Goal: Task Accomplishment & Management: Complete application form

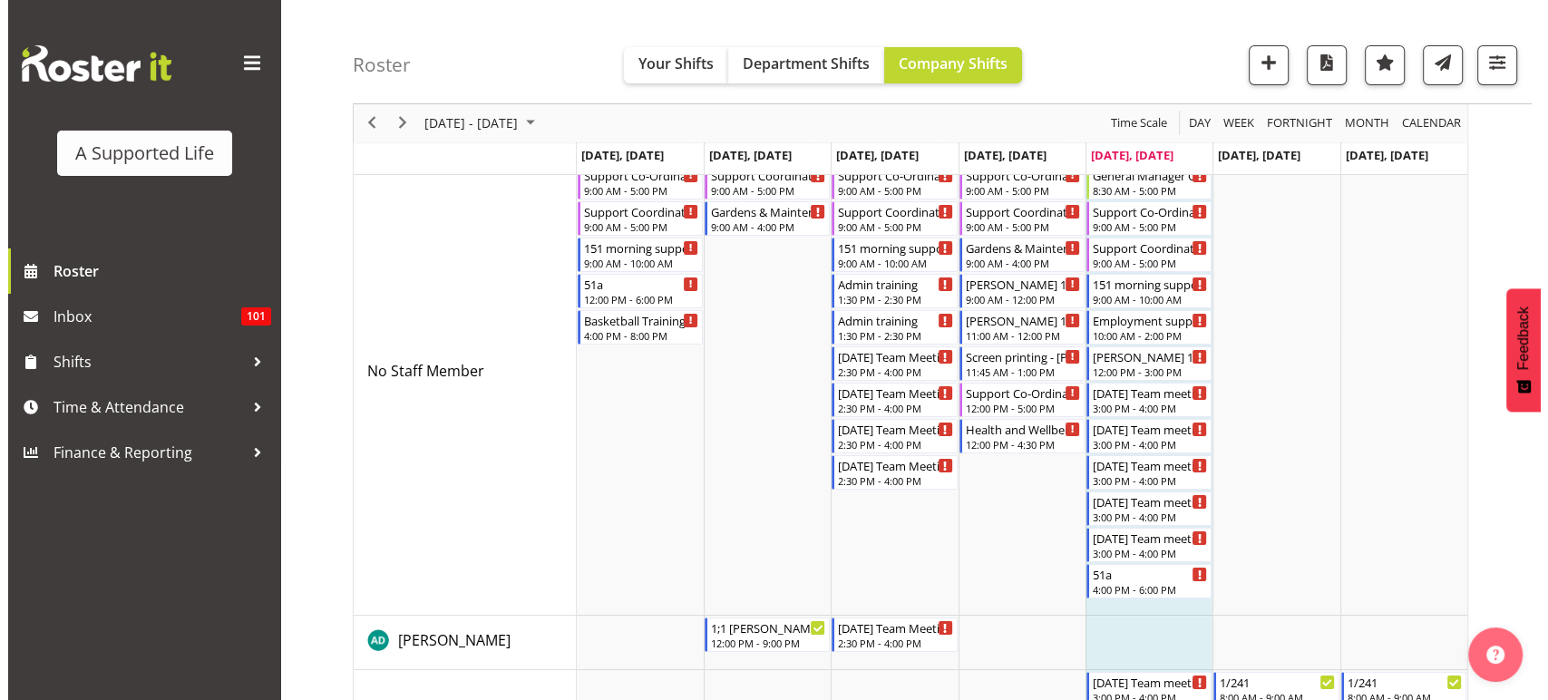
scroll to position [131, 0]
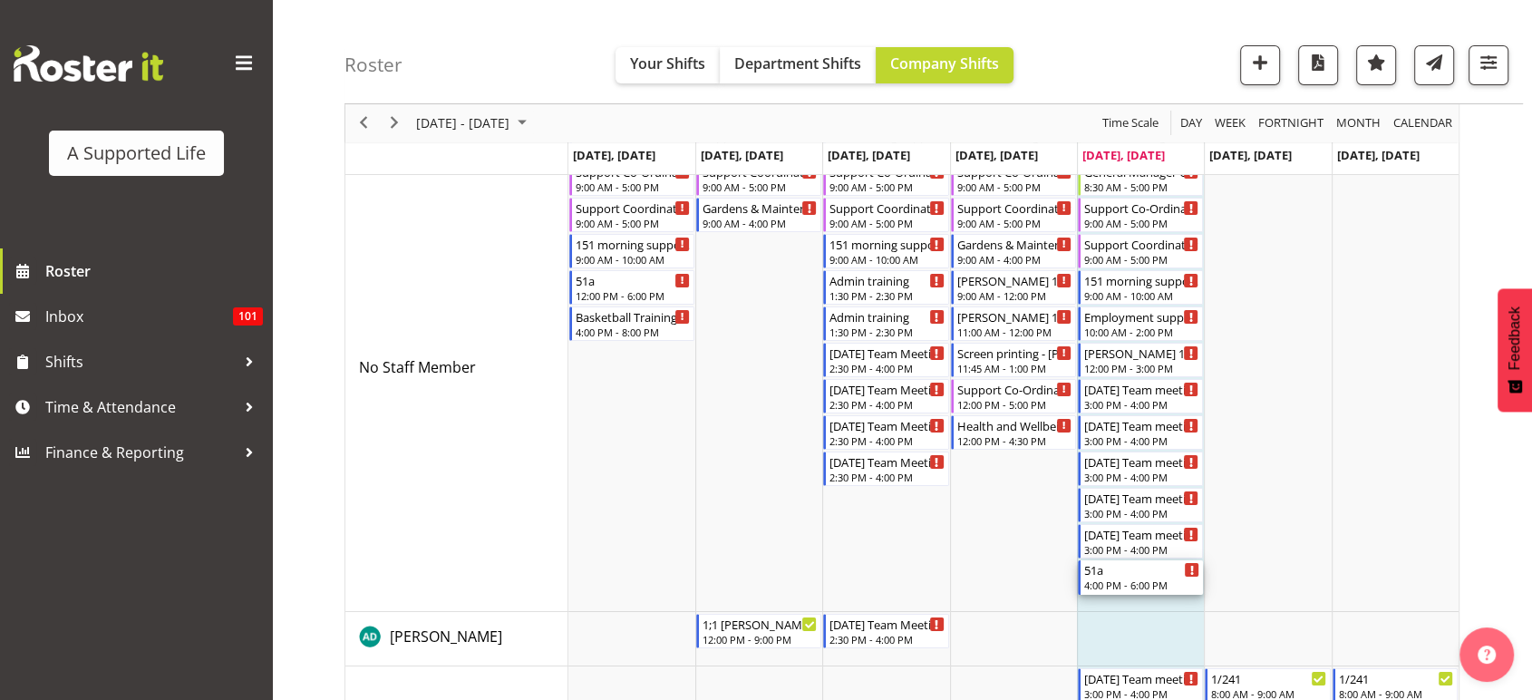
click at [1161, 577] on div "51a 4:00 PM - 6:00 PM" at bounding box center [1142, 577] width 115 height 34
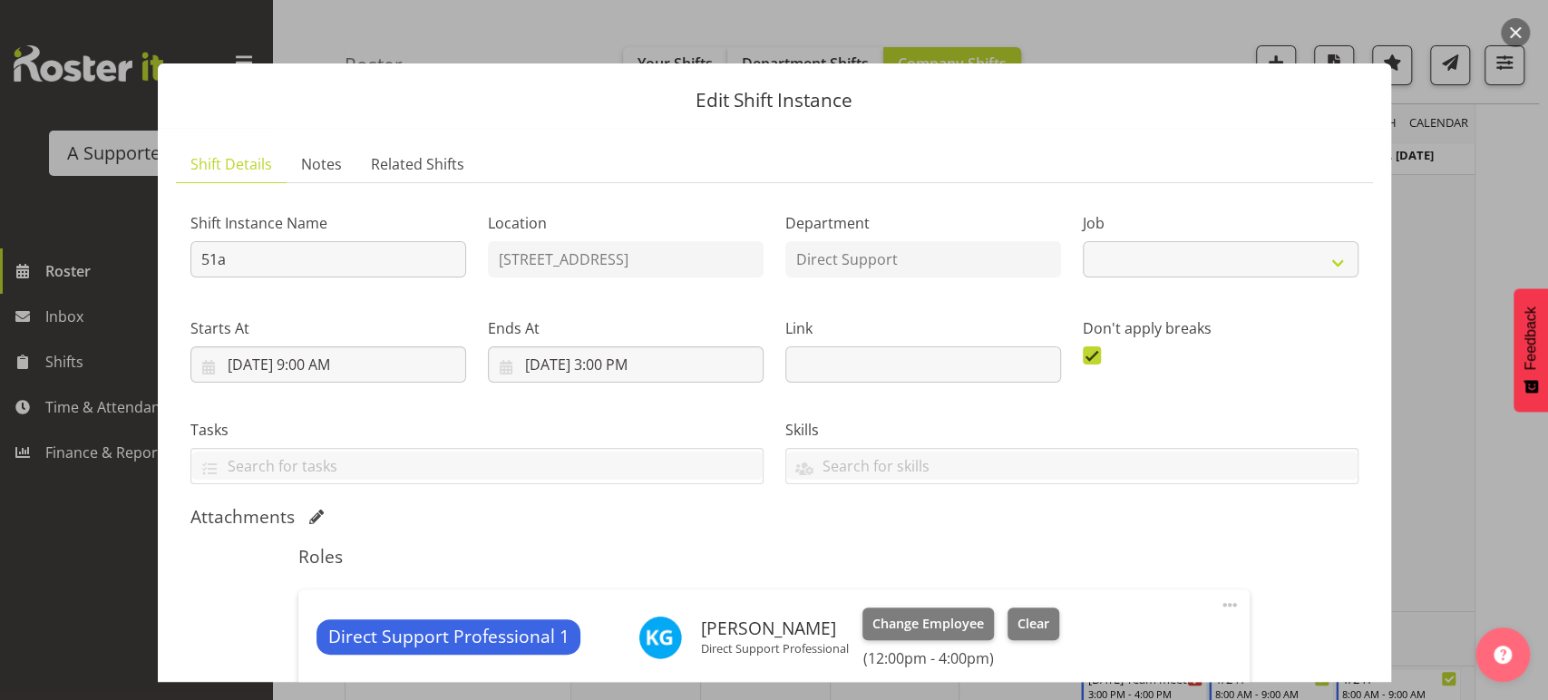
select select "4112"
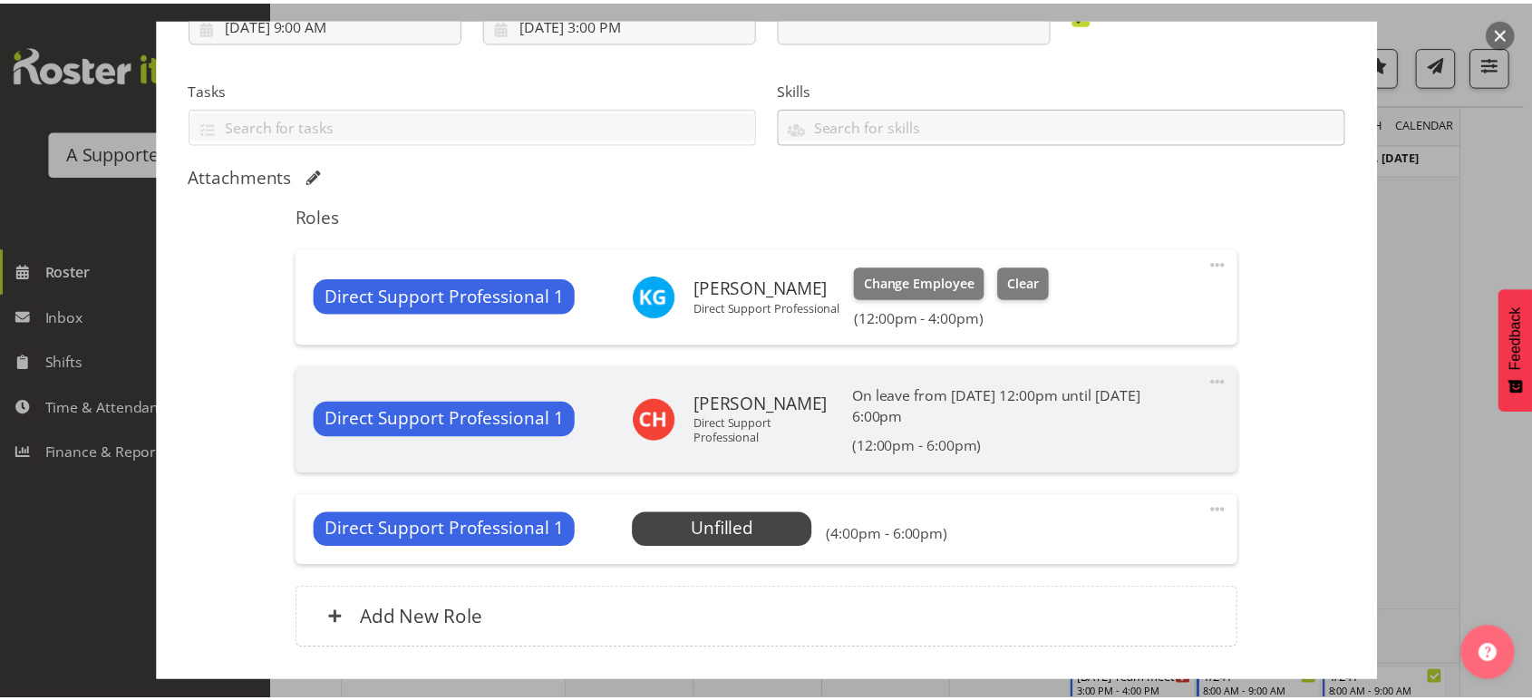
scroll to position [359, 0]
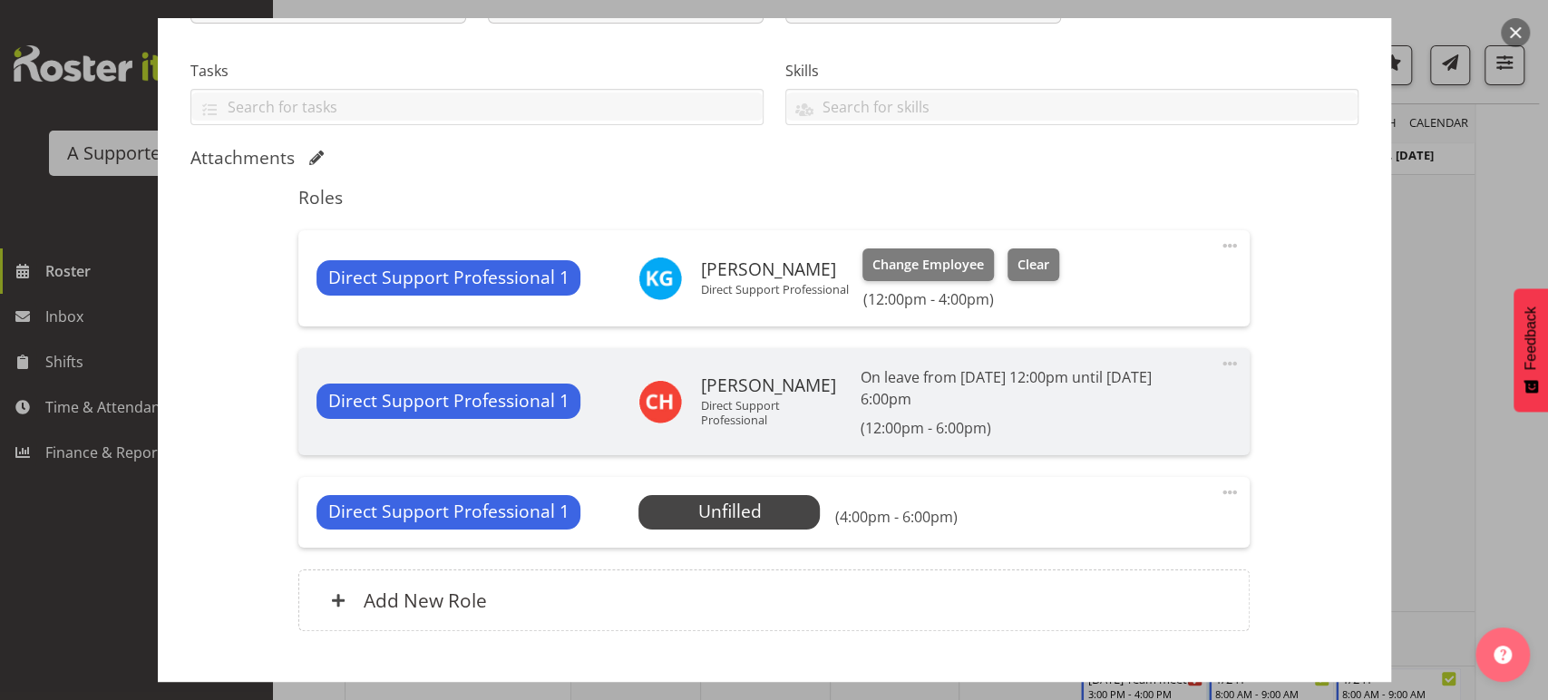
click at [1516, 33] on button "button" at bounding box center [1515, 32] width 29 height 29
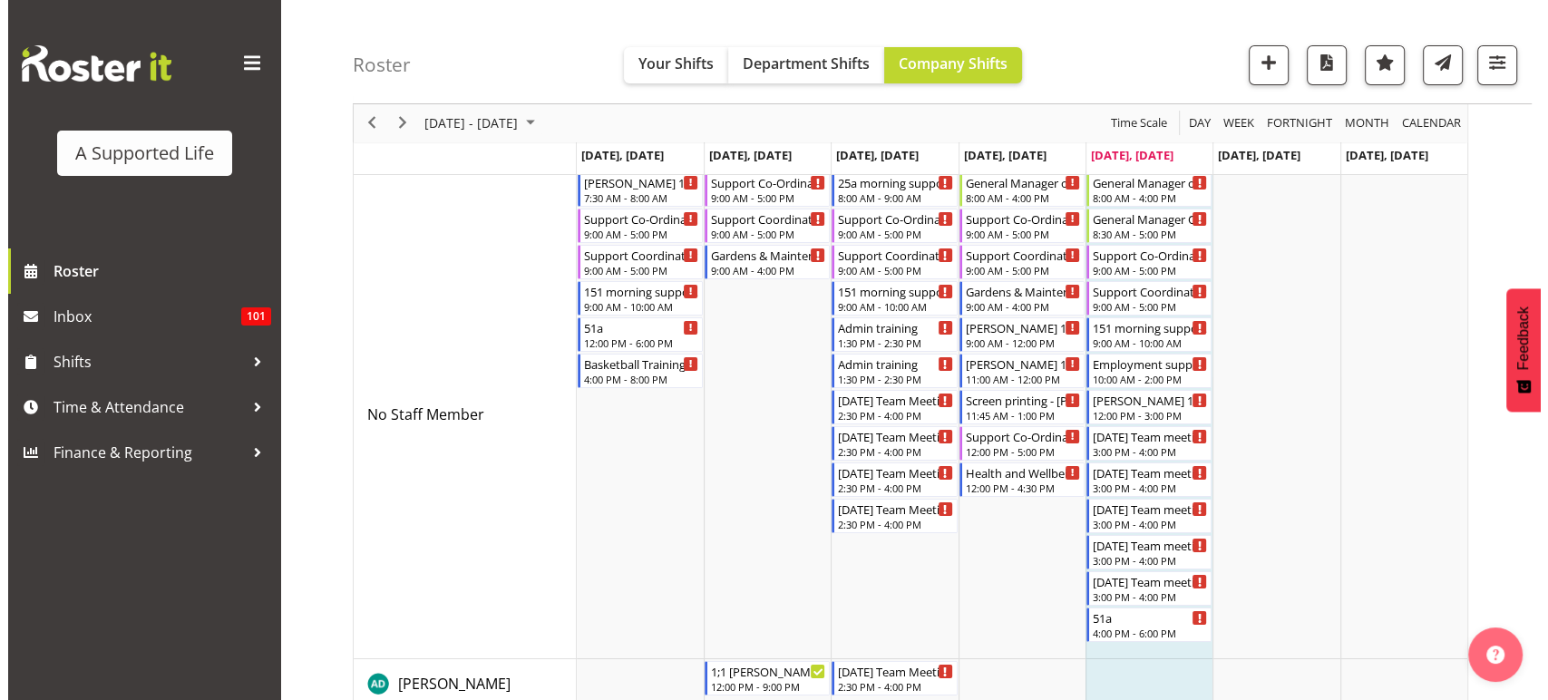
scroll to position [83, 0]
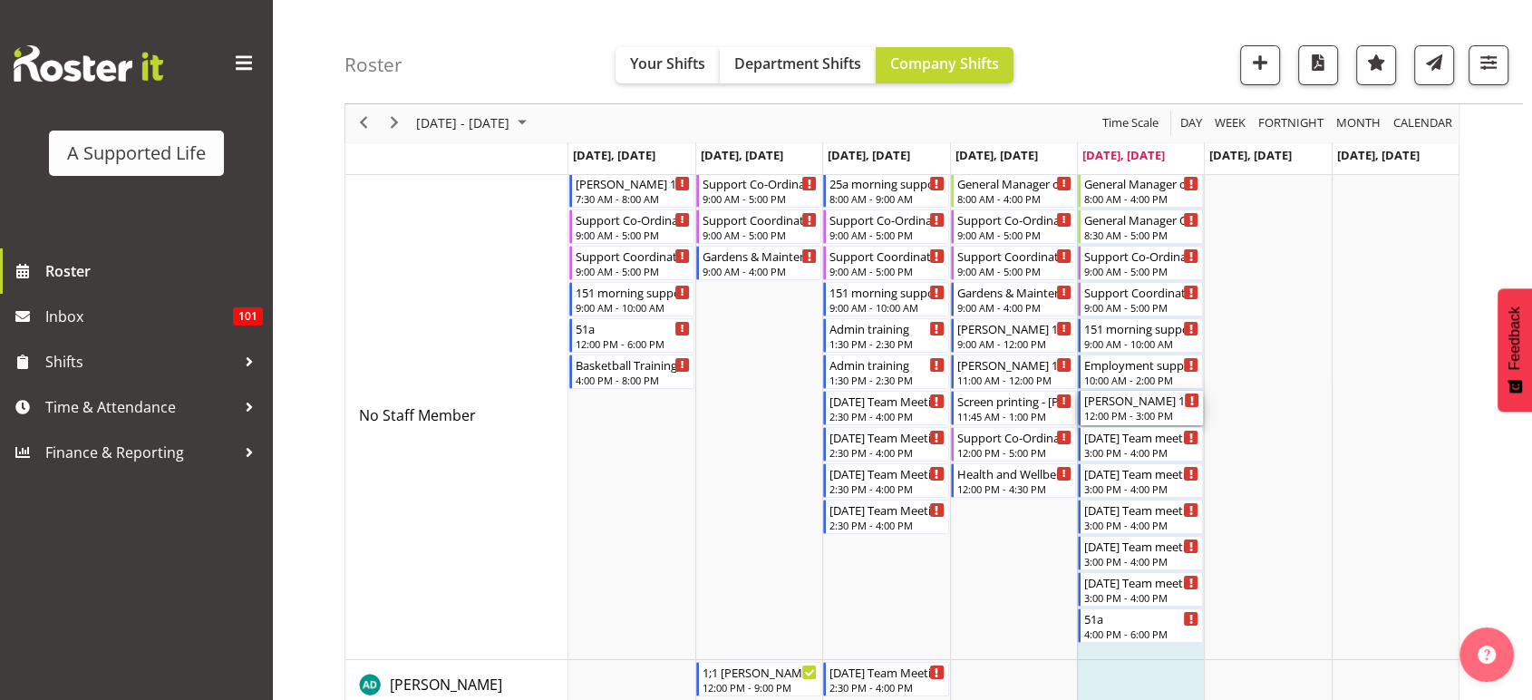
click at [1152, 412] on div "12:00 PM - 3:00 PM" at bounding box center [1142, 415] width 115 height 15
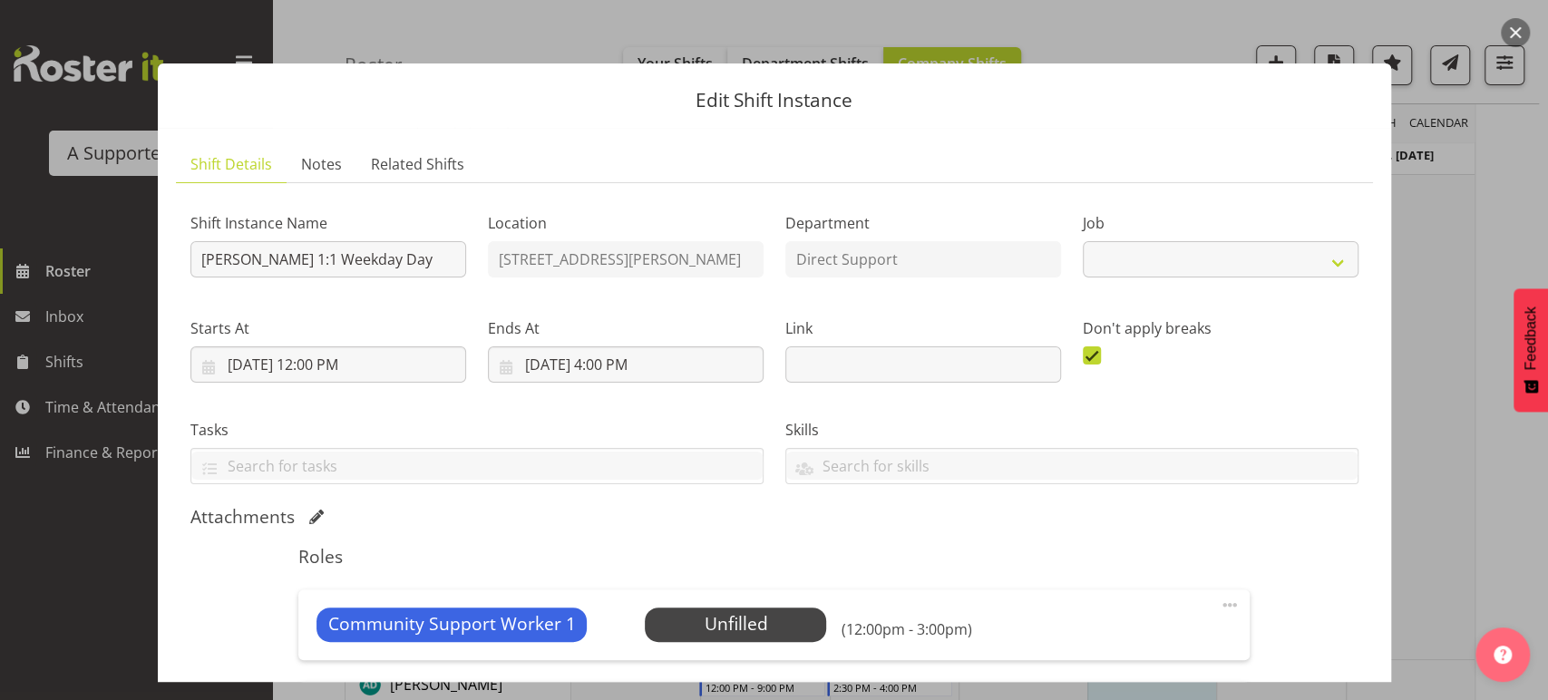
select select "4112"
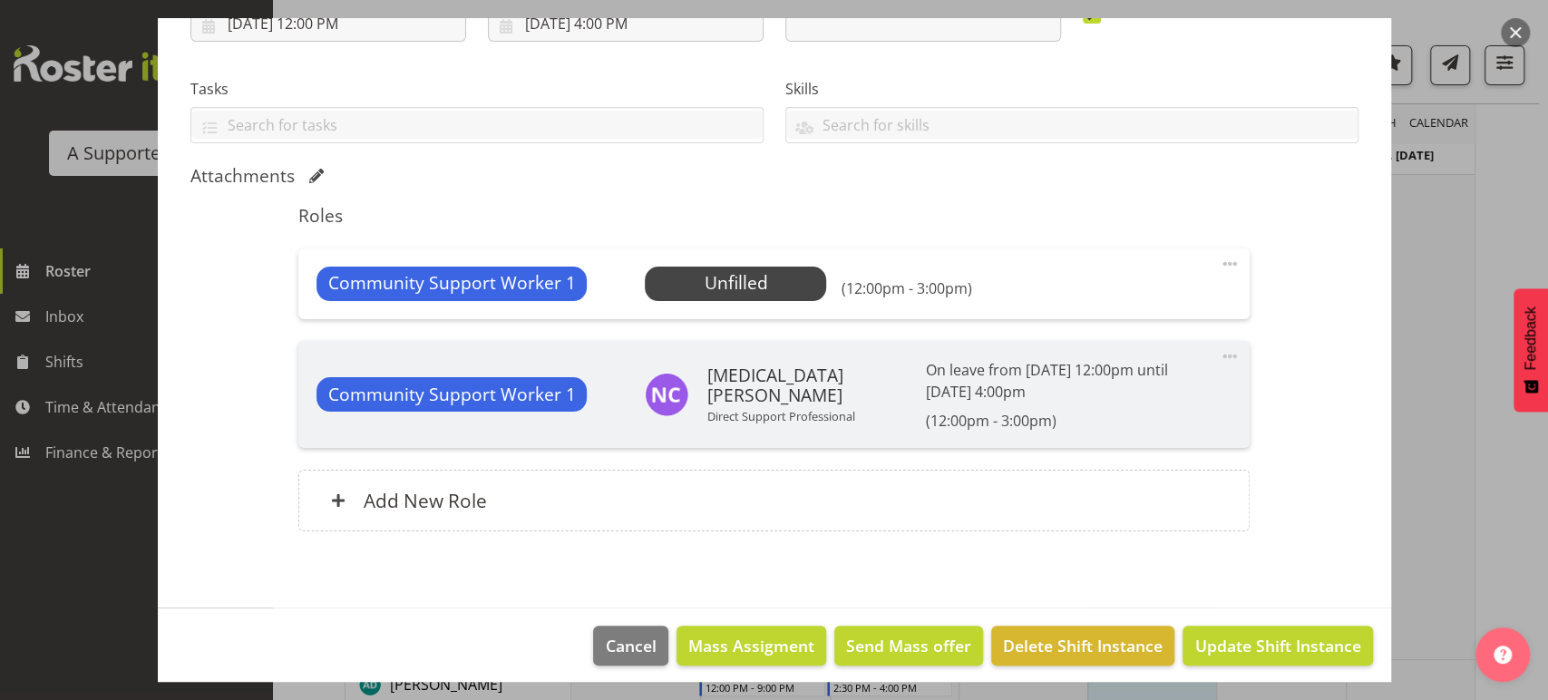
scroll to position [341, 0]
click at [777, 289] on span "Select Employee" at bounding box center [735, 283] width 135 height 26
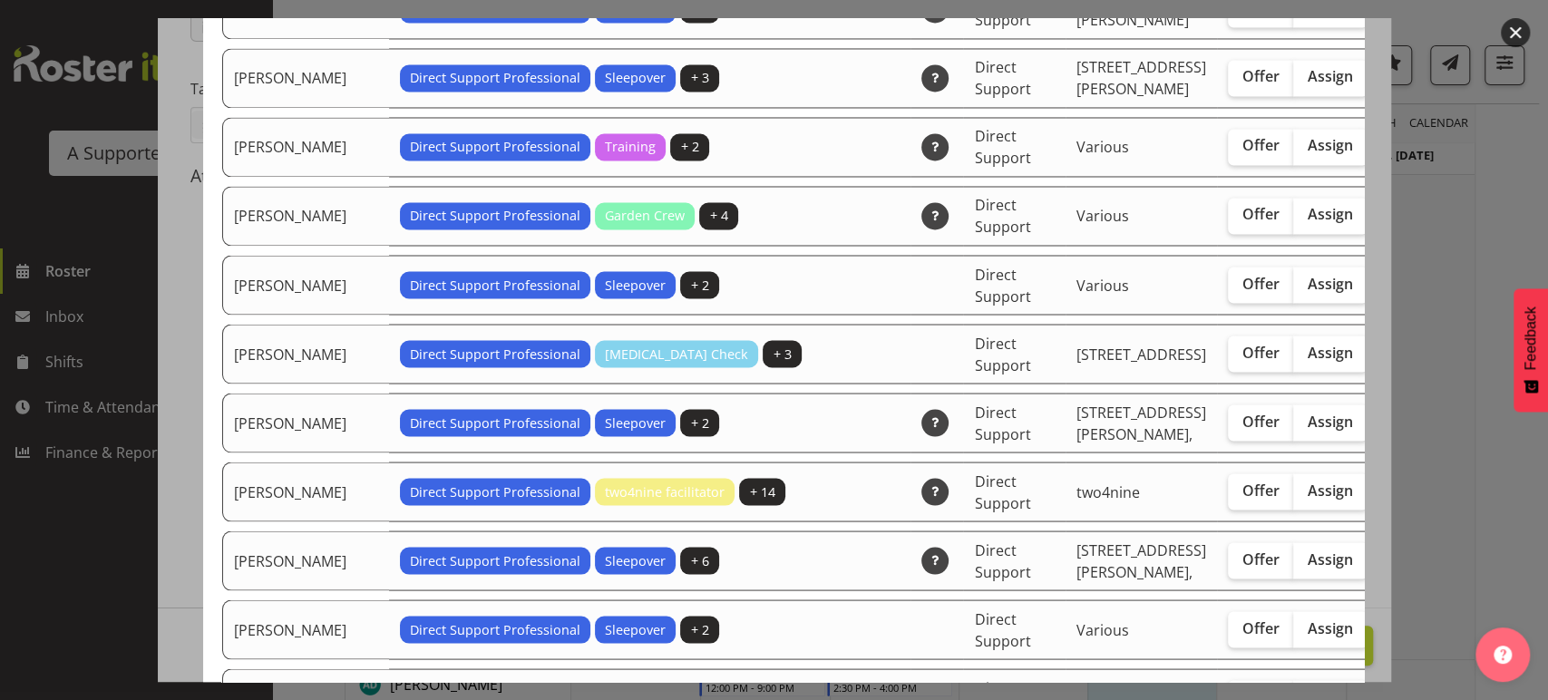
scroll to position [2094, 0]
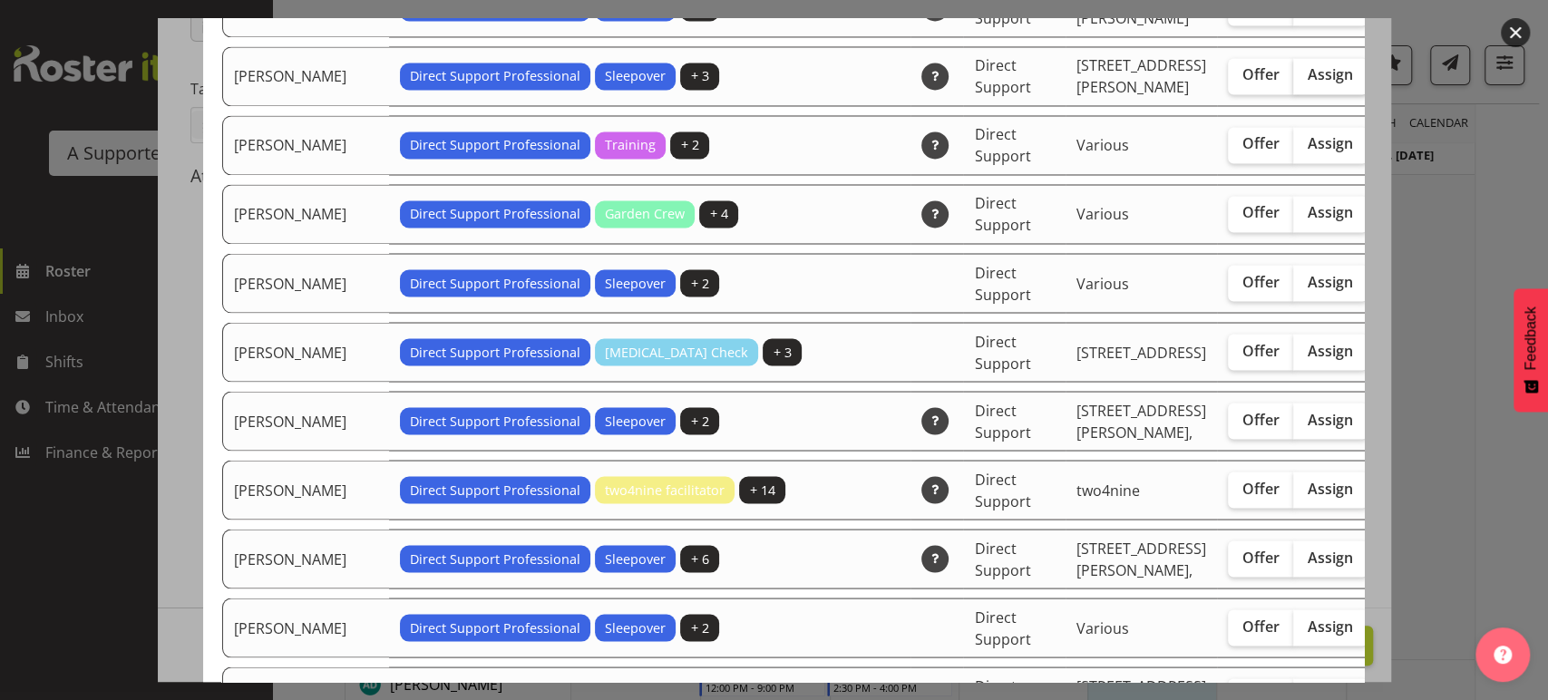
click at [1308, 83] on span "Assign" at bounding box center [1330, 74] width 45 height 18
click at [1293, 81] on input "Assign" at bounding box center [1299, 75] width 12 height 12
checkbox input "true"
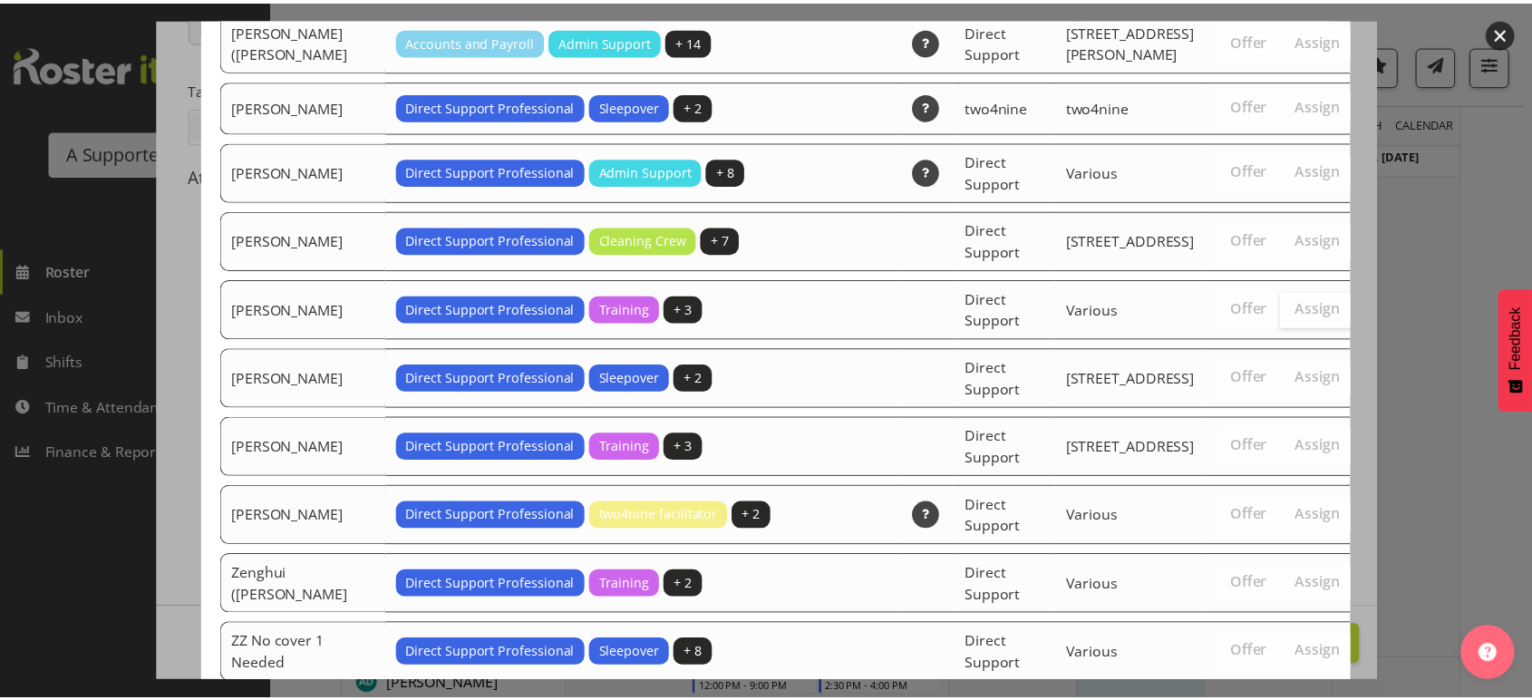
scroll to position [5725, 0]
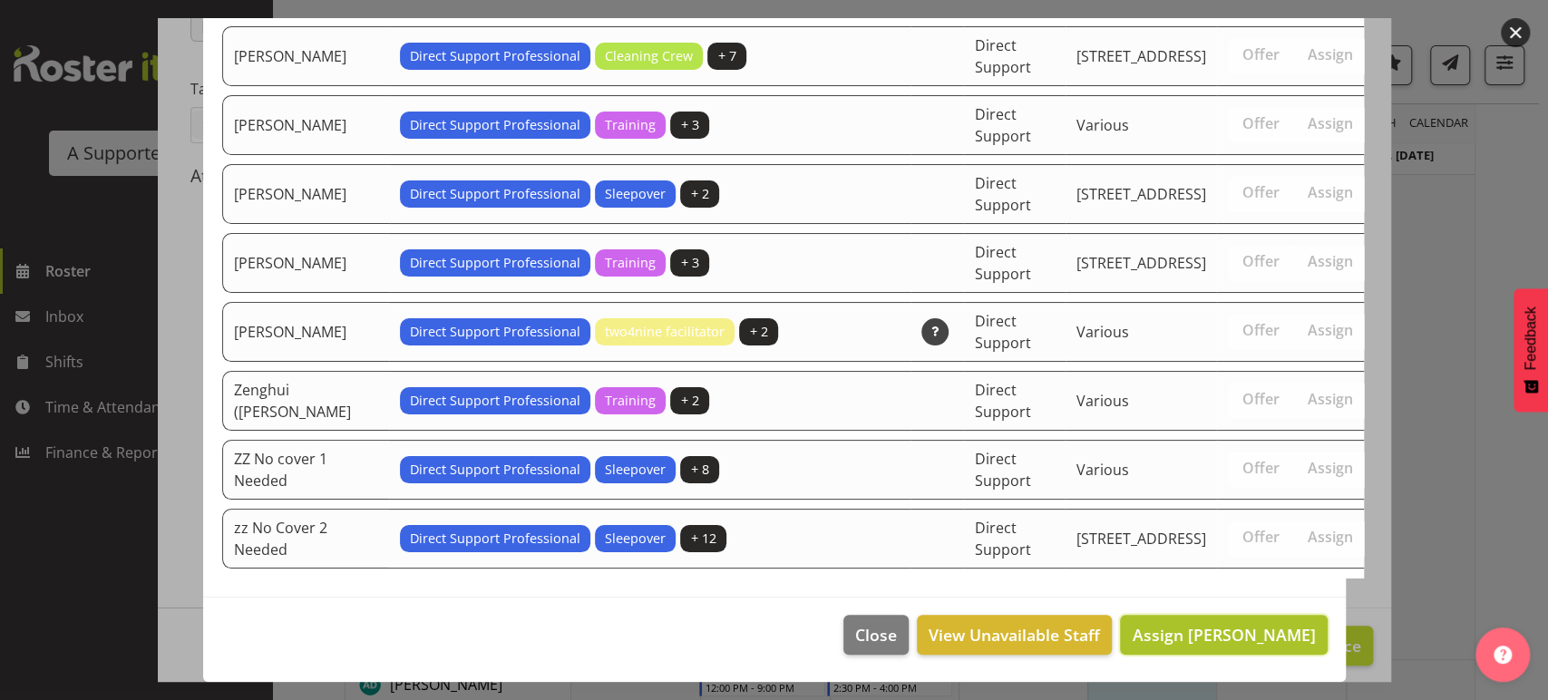
click at [1242, 623] on span "Assign Gerda Baard" at bounding box center [1223, 635] width 183 height 24
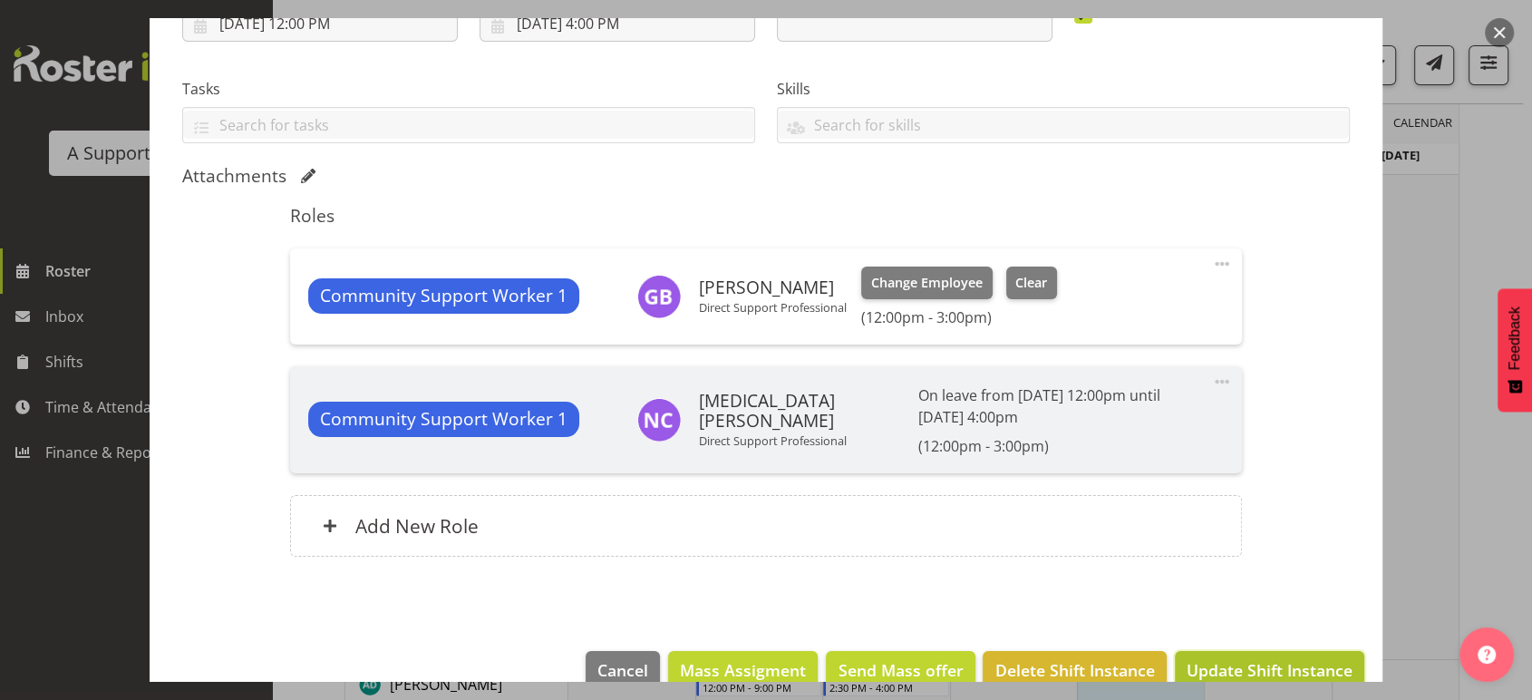
click at [1242, 666] on span "Update Shift Instance" at bounding box center [1270, 670] width 166 height 24
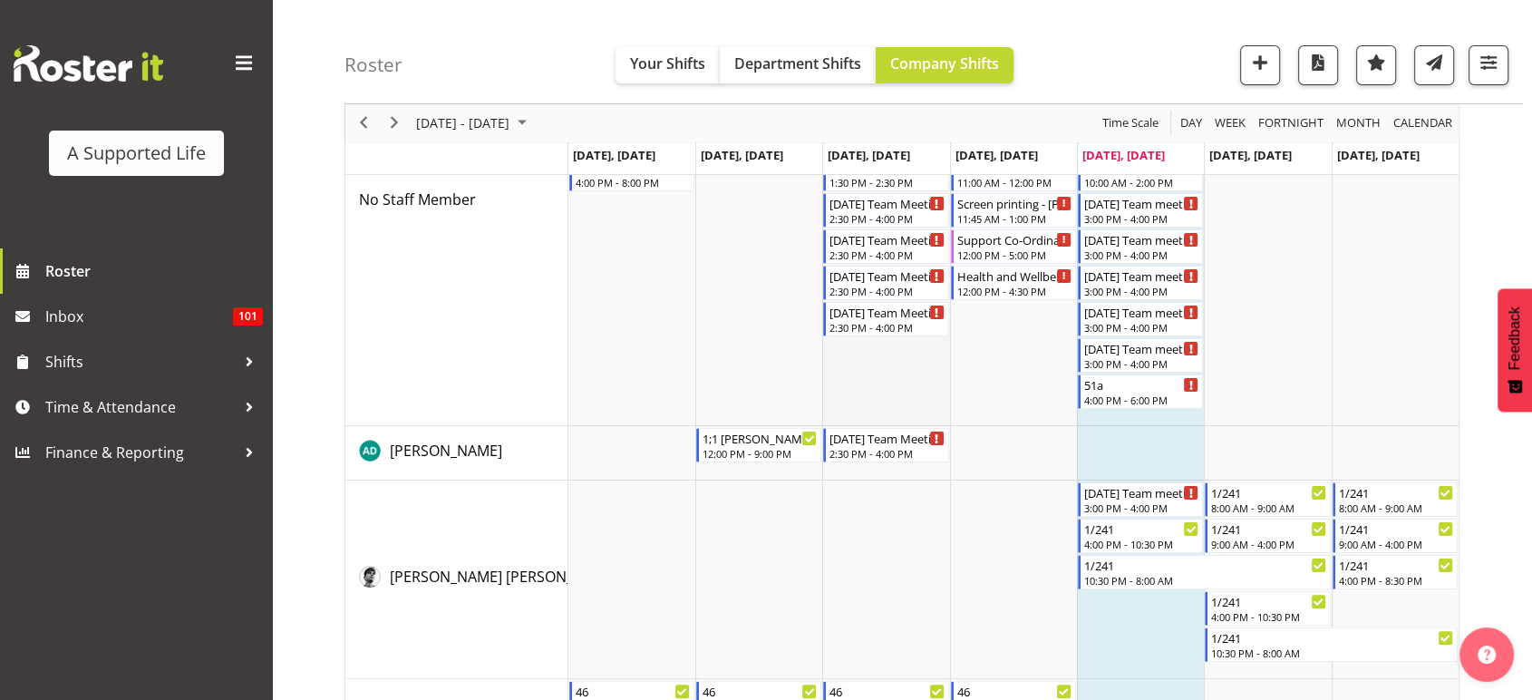
scroll to position [297, 0]
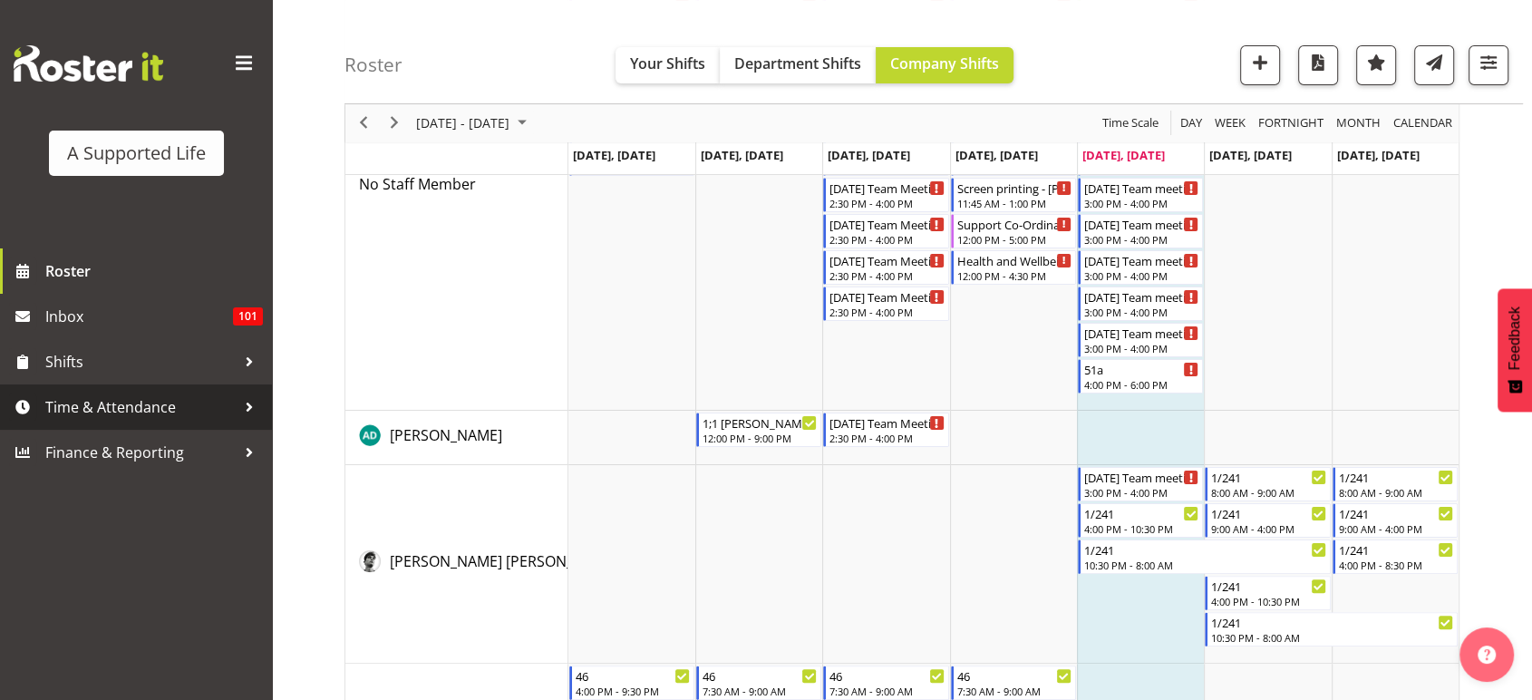
click at [136, 411] on span "Time & Attendance" at bounding box center [140, 407] width 190 height 27
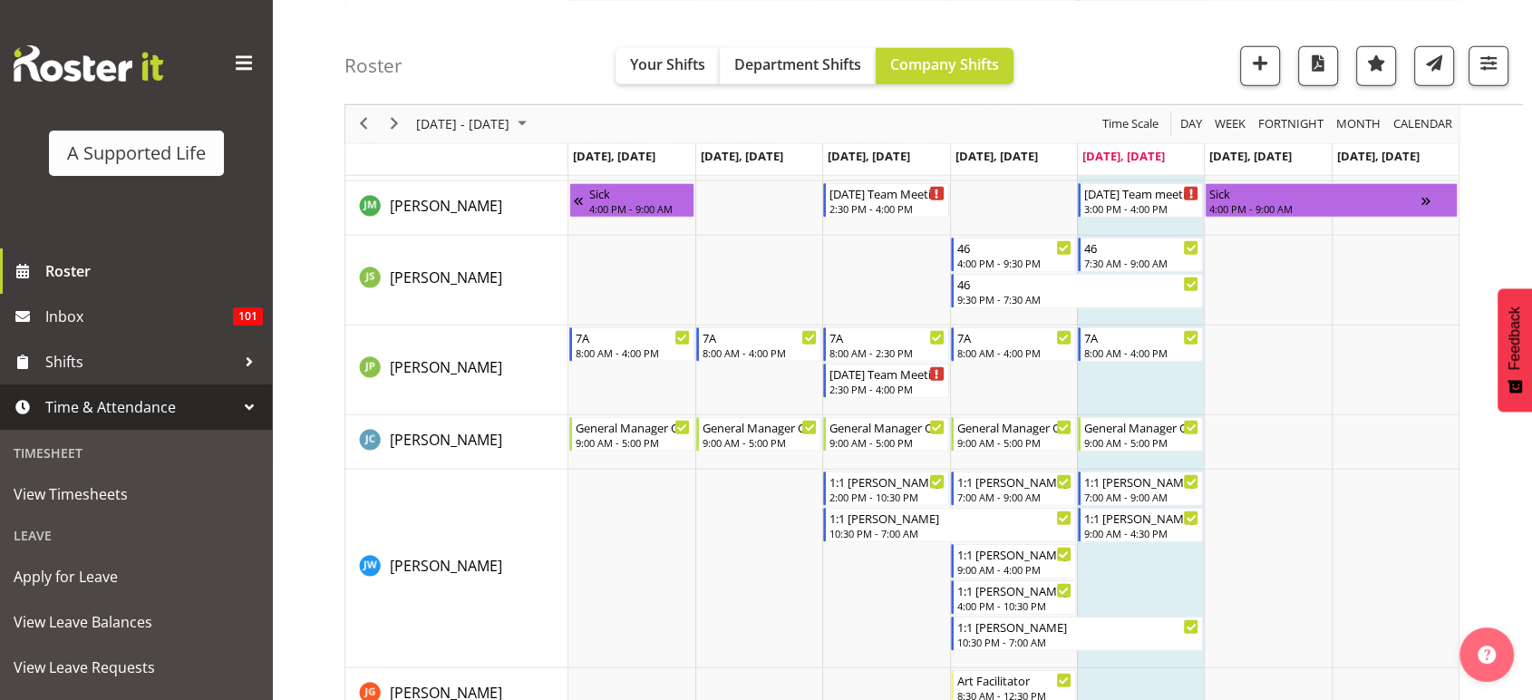
scroll to position [5008, 0]
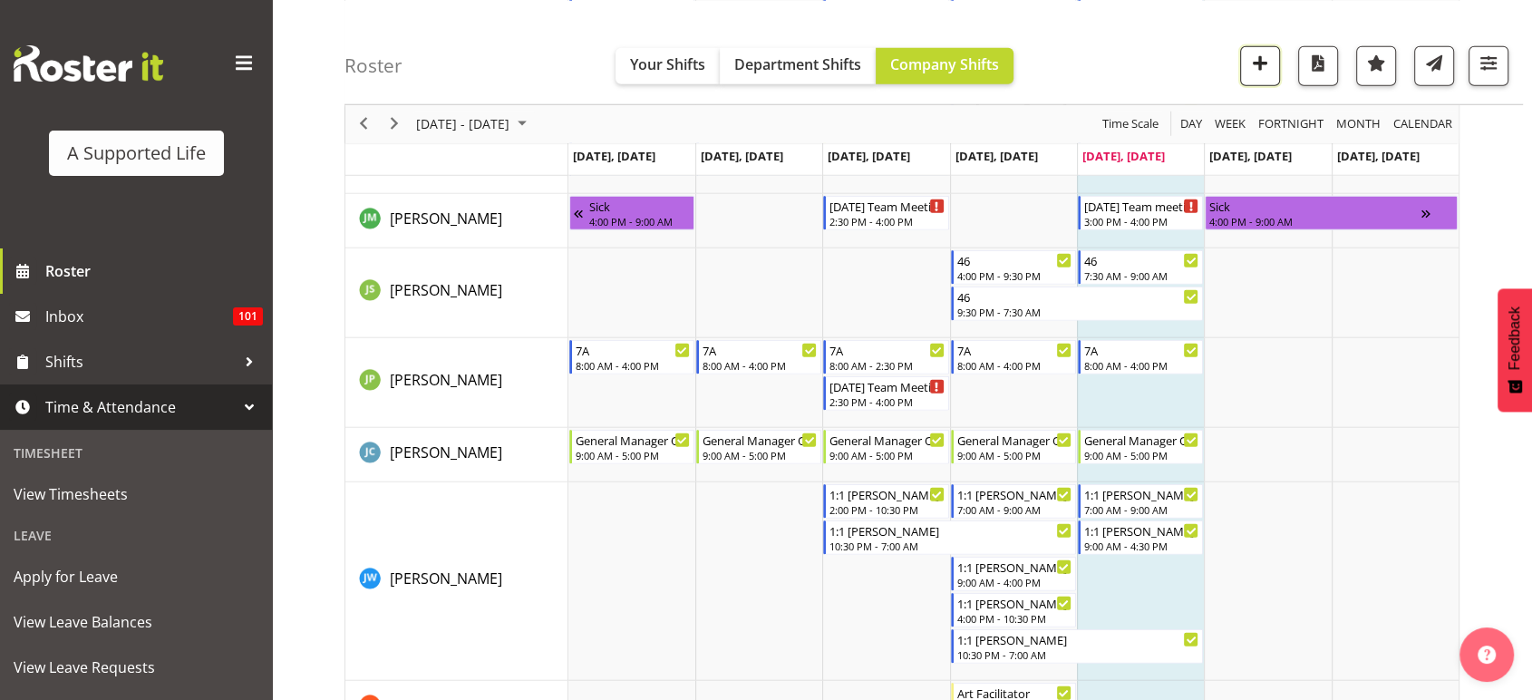
click at [1262, 63] on span "button" at bounding box center [1261, 63] width 24 height 24
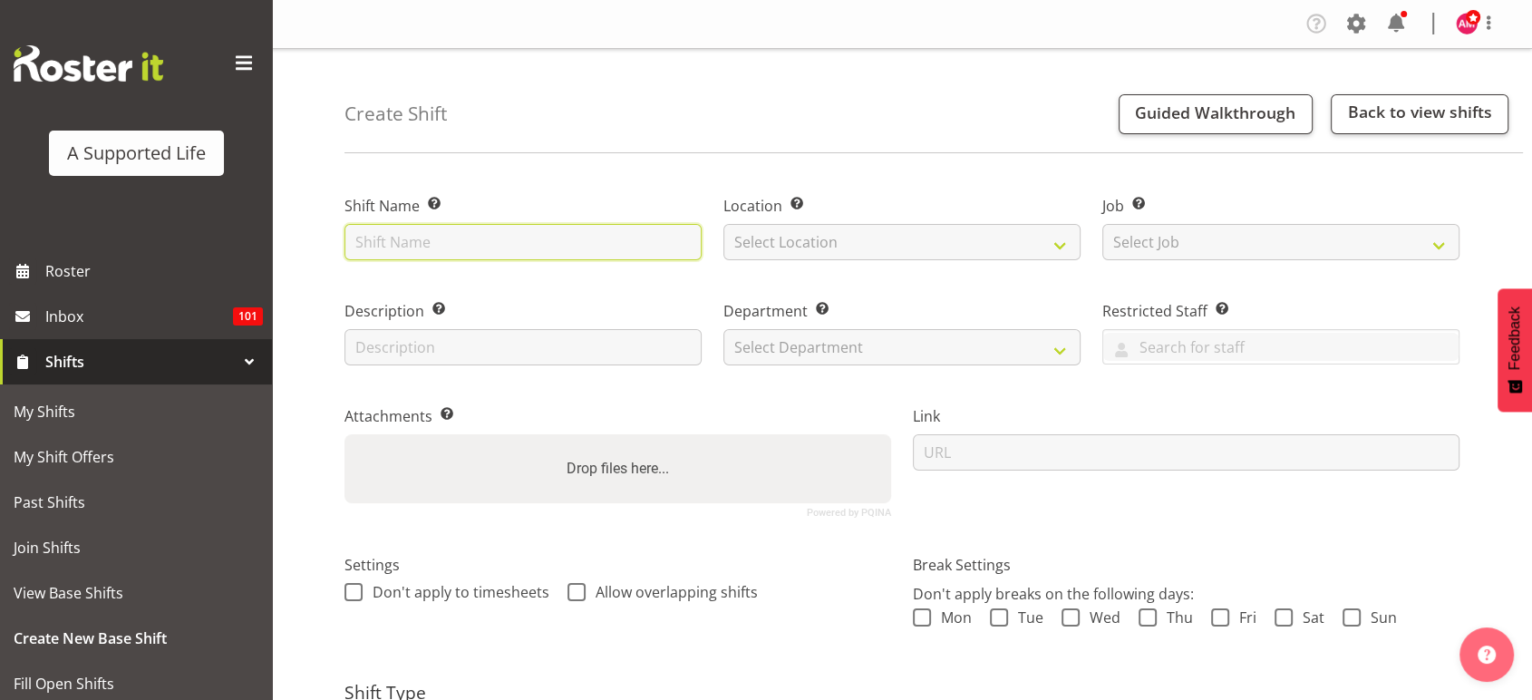
click at [624, 233] on input "text" at bounding box center [523, 242] width 357 height 36
type input "E"
type input "Jared 1:1 Additional Cover"
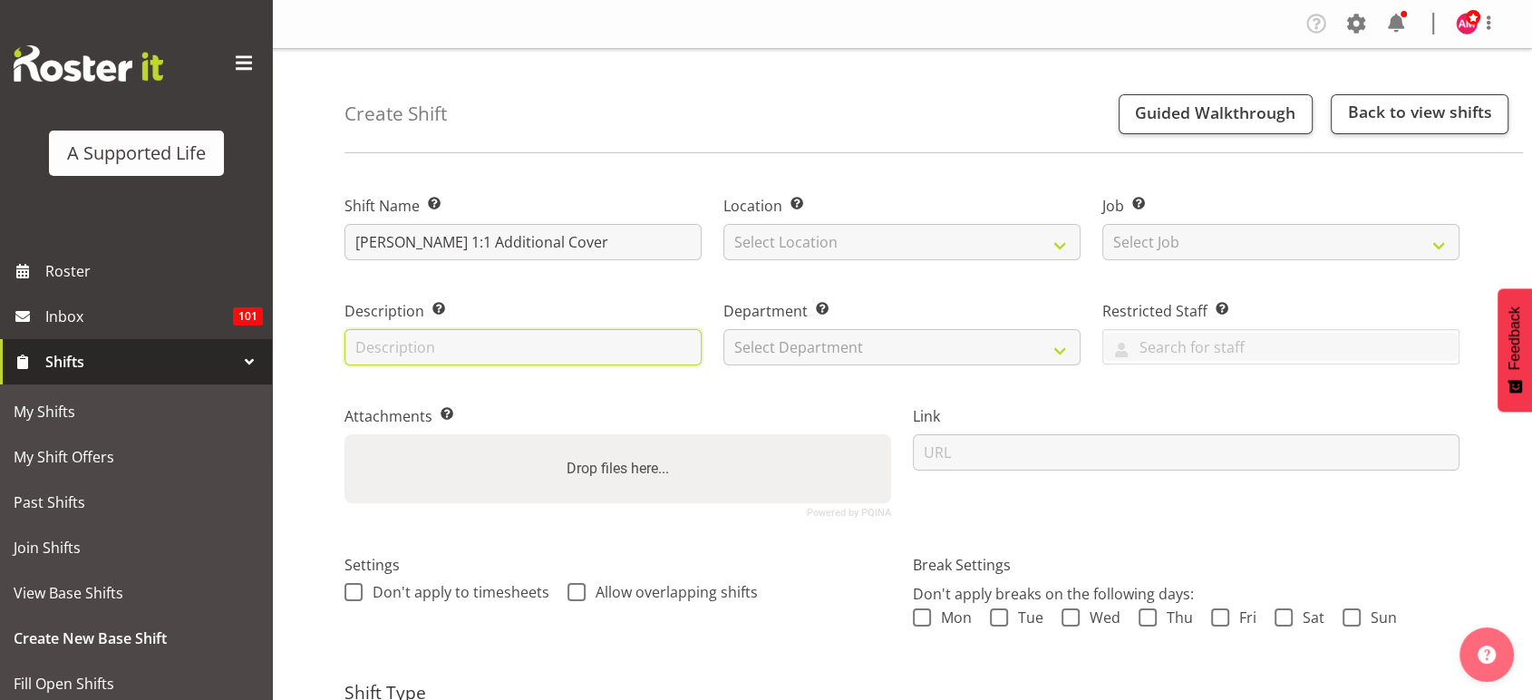
click at [559, 344] on input "text" at bounding box center [523, 347] width 357 height 36
type input "Jared unwell at home"
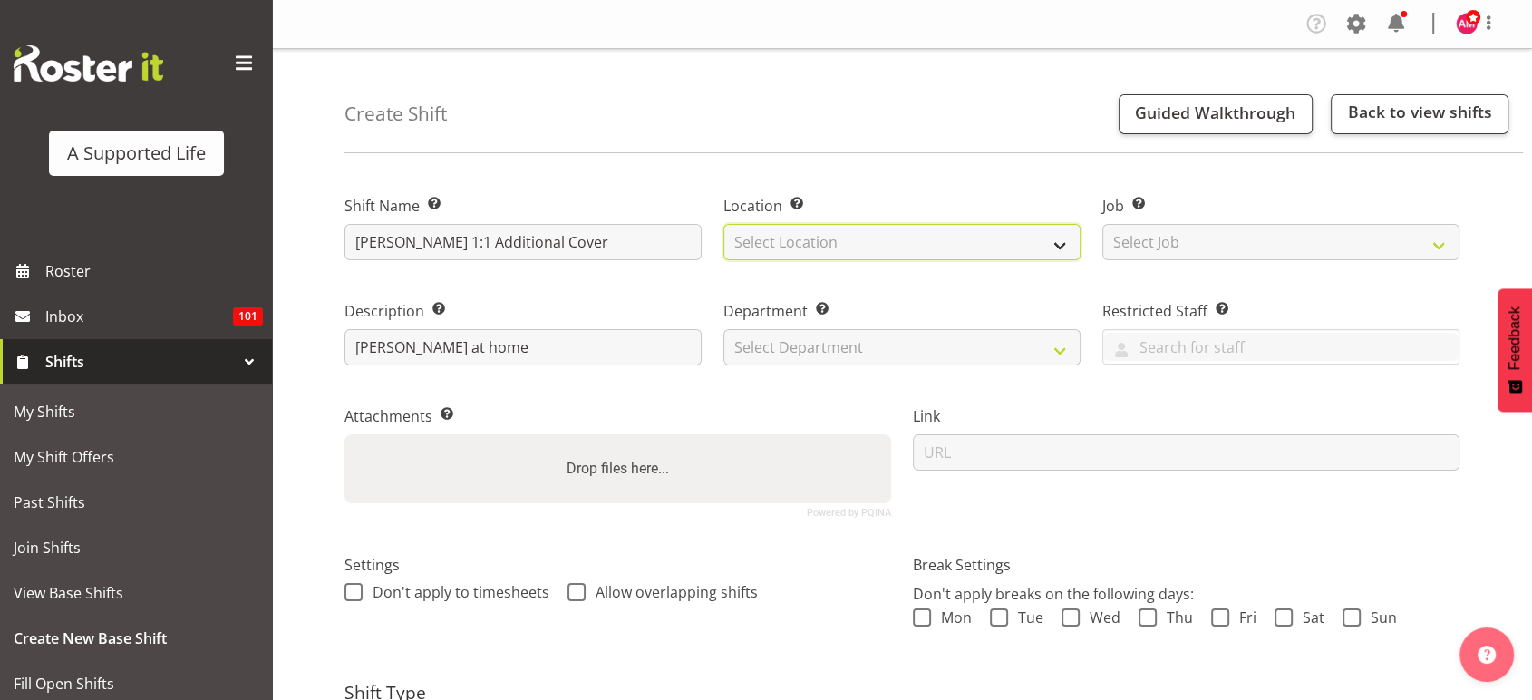
click at [892, 227] on select "Select Location 1.241 Edmonton Road 1/23 Taitua Drive 102 Lincoln Road 12b Cole…" at bounding box center [902, 242] width 357 height 36
select select "914"
click at [724, 224] on select "Select Location 1.241 Edmonton Road 1/23 Taitua Drive 102 Lincoln Road 12b Cole…" at bounding box center [902, 242] width 357 height 36
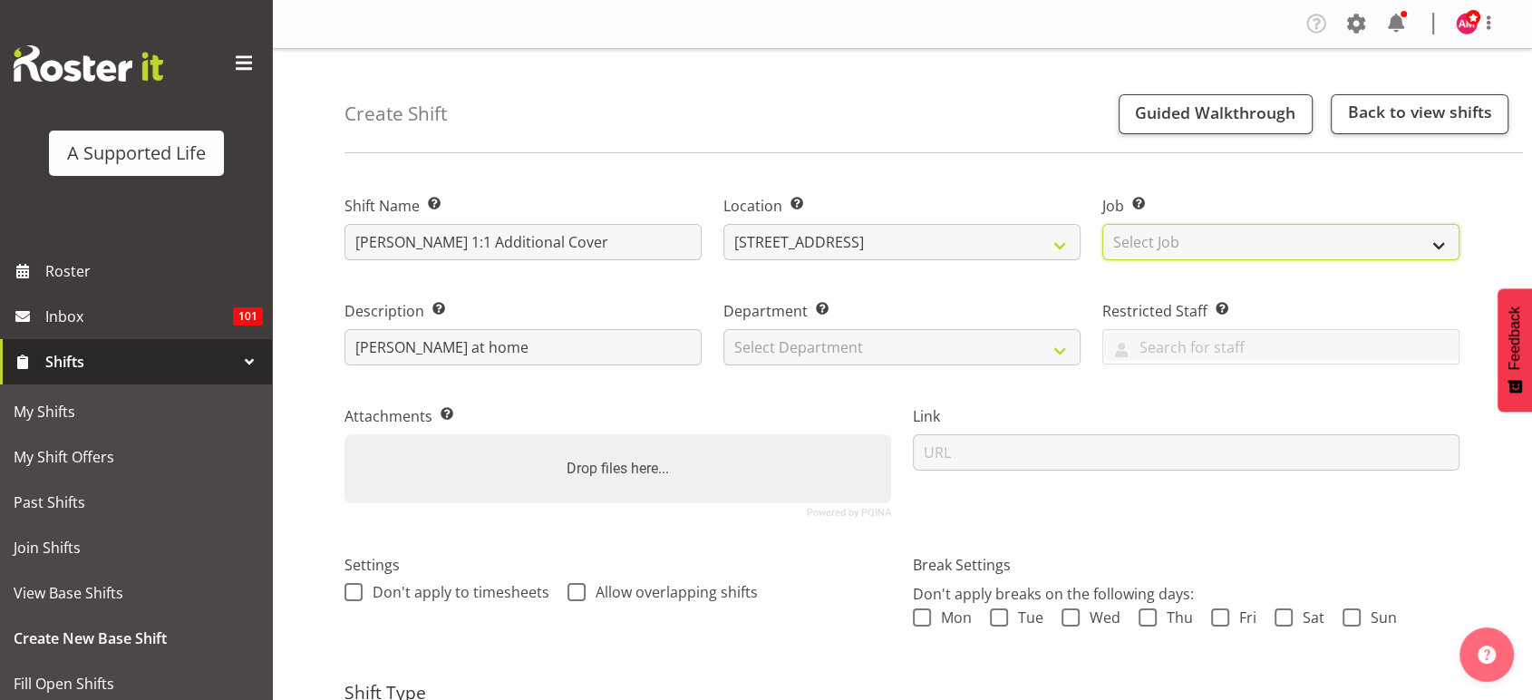
click at [1220, 252] on select "Select Job Create new job Accounts and Payroll Admin Support Aspirations and Su…" at bounding box center [1281, 242] width 357 height 36
select select "4112"
click at [1103, 224] on select "Select Job Create new job Accounts and Payroll Admin Support Aspirations and Su…" at bounding box center [1281, 242] width 357 height 36
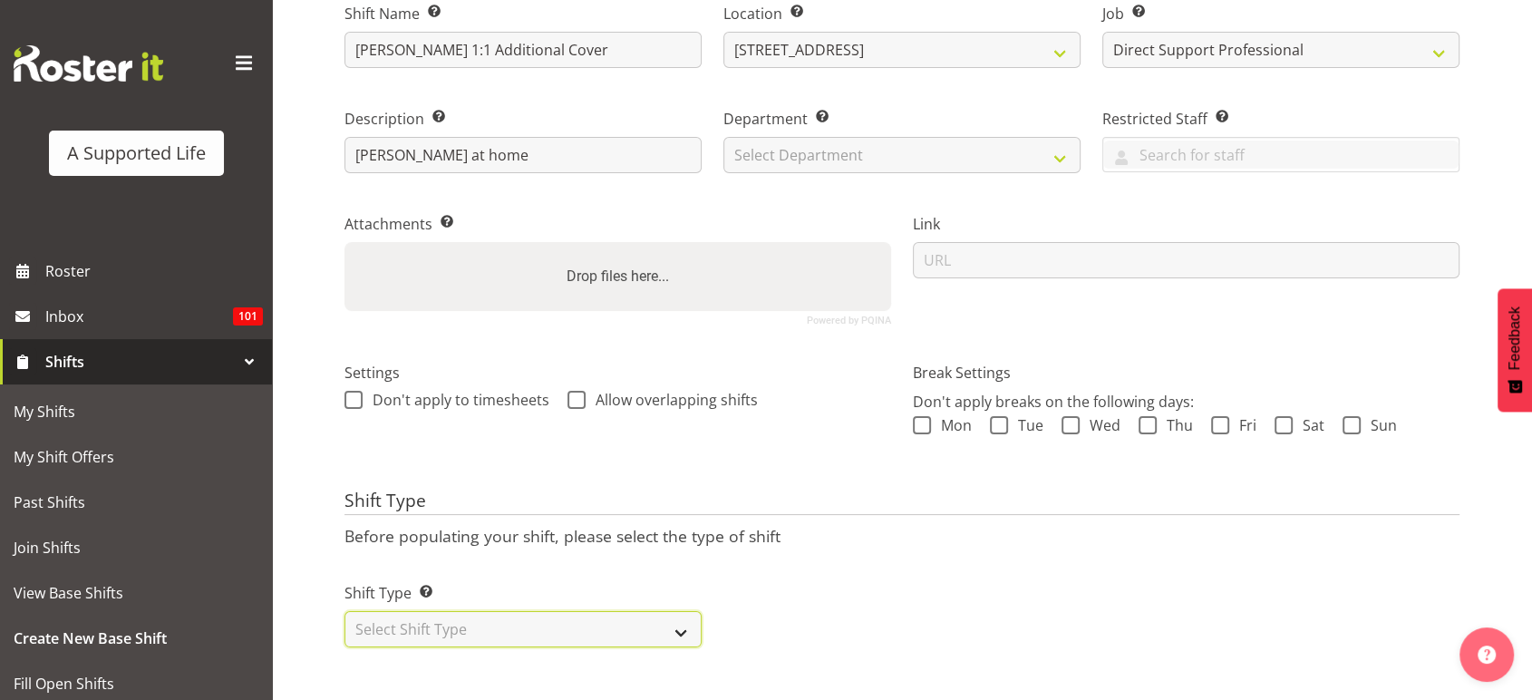
click at [609, 615] on select "Select Shift Type One Off Shift Recurring Shift Rotating Shift" at bounding box center [523, 629] width 357 height 36
select select "one_off"
click at [345, 611] on select "Select Shift Type One Off Shift Recurring Shift Rotating Shift" at bounding box center [523, 629] width 357 height 36
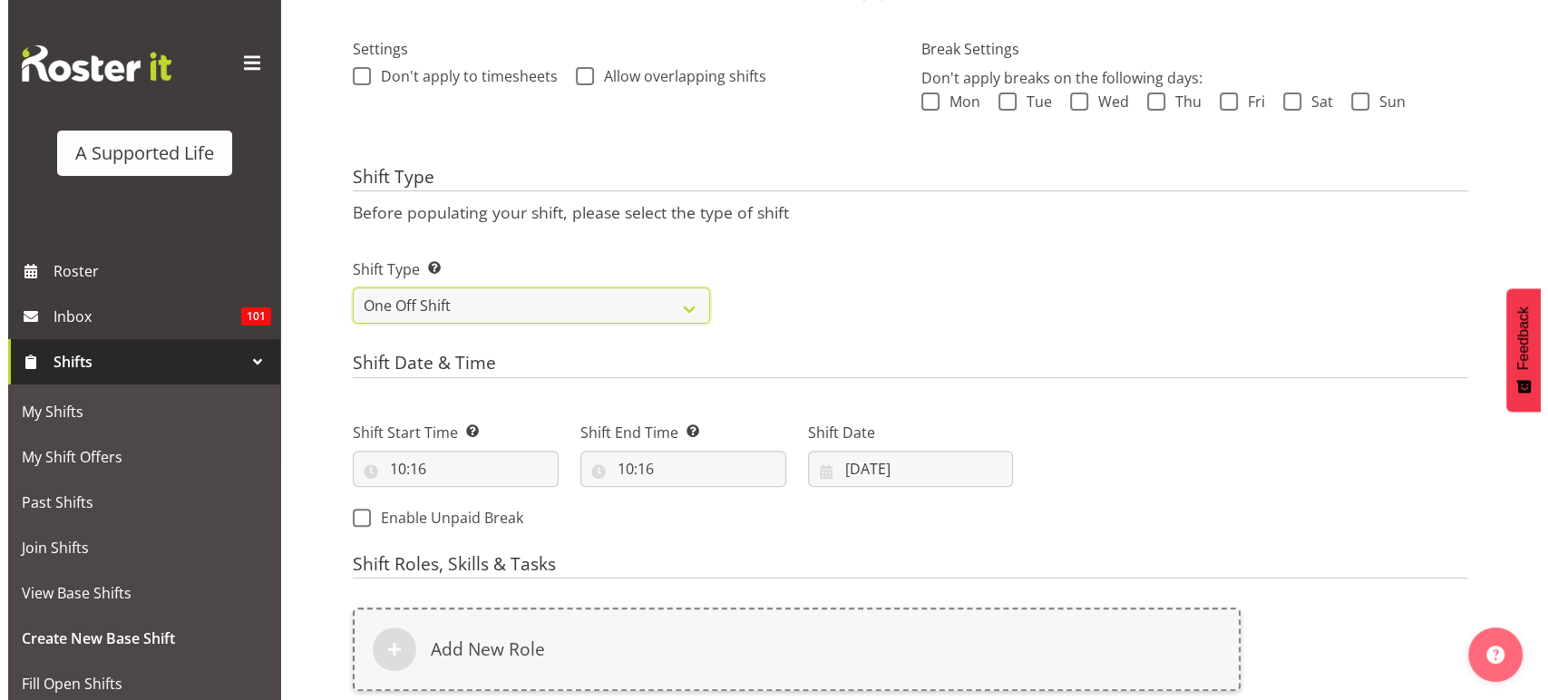
scroll to position [540, 0]
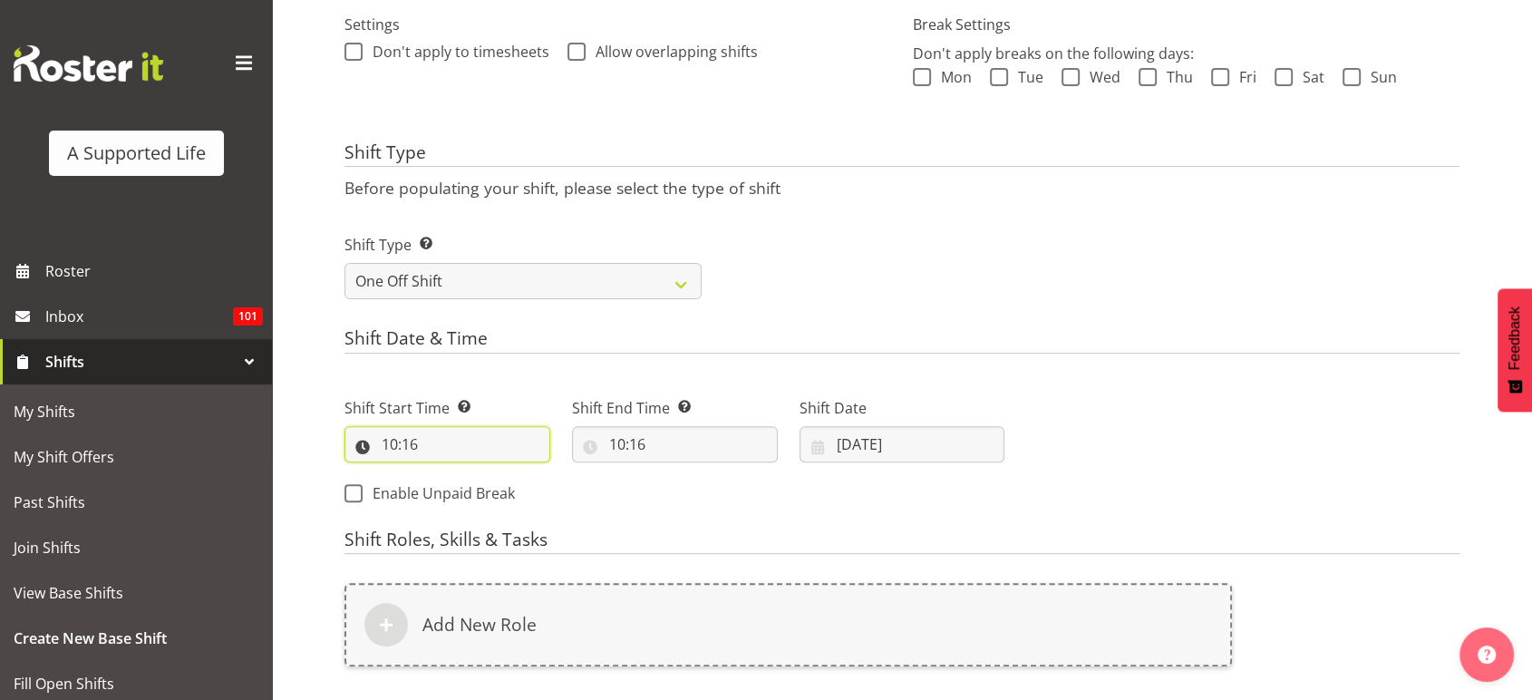
click at [465, 448] on input "10:16" at bounding box center [448, 444] width 206 height 36
click at [472, 477] on select "00 01 02 03 04 05 06 07 08 09 10 11 12 13 14 15 16 17 18 19 20 21 22 23" at bounding box center [468, 491] width 41 height 36
select select "9"
click at [448, 473] on select "00 01 02 03 04 05 06 07 08 09 10 11 12 13 14 15 16 17 18 19 20 21 22 23" at bounding box center [468, 491] width 41 height 36
type input "09:16"
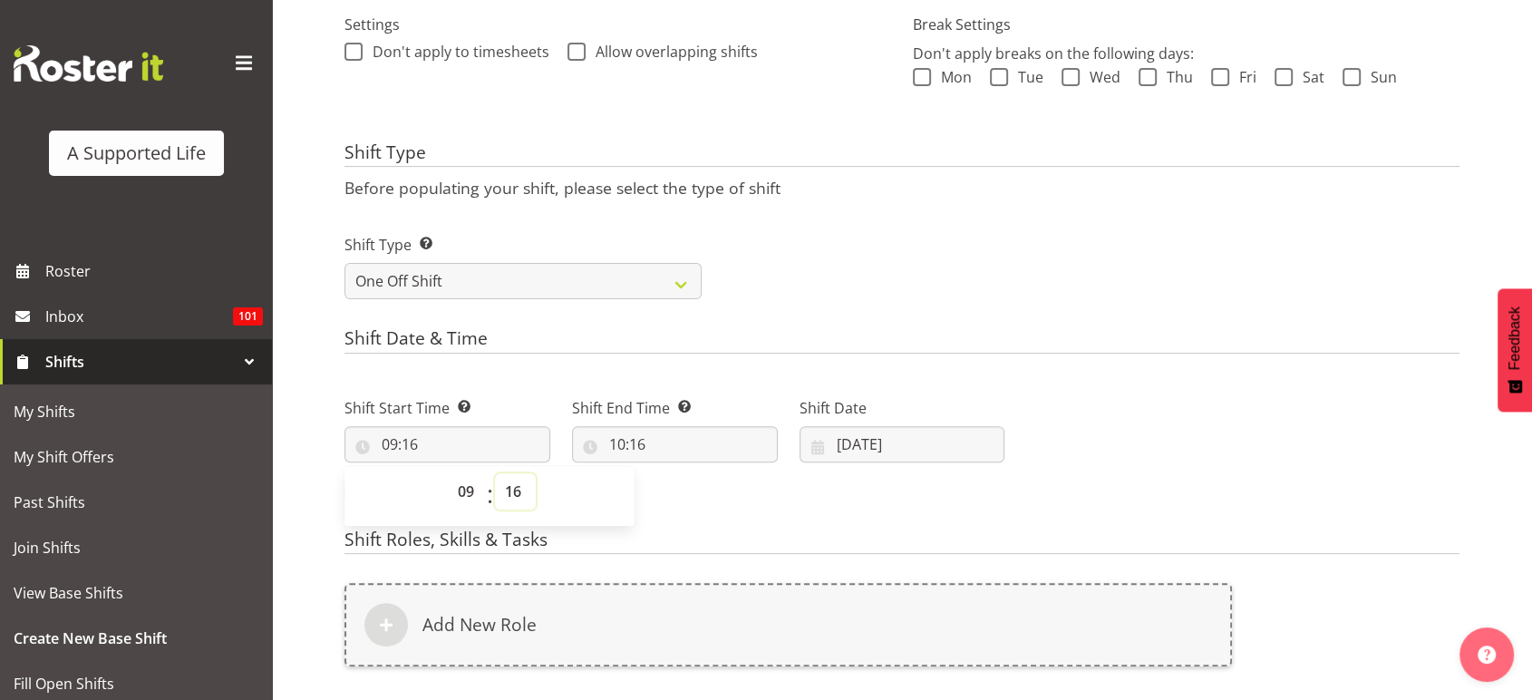
click at [520, 491] on select "00 01 02 03 04 05 06 07 08 09 10 11 12 13 14 15 16 17 18 19 20 21 22 23 24 25 2…" at bounding box center [515, 491] width 41 height 36
select select "0"
click at [495, 473] on select "00 01 02 03 04 05 06 07 08 09 10 11 12 13 14 15 16 17 18 19 20 21 22 23 24 25 2…" at bounding box center [515, 491] width 41 height 36
type input "09:00"
click at [646, 452] on input "10:16" at bounding box center [675, 444] width 206 height 36
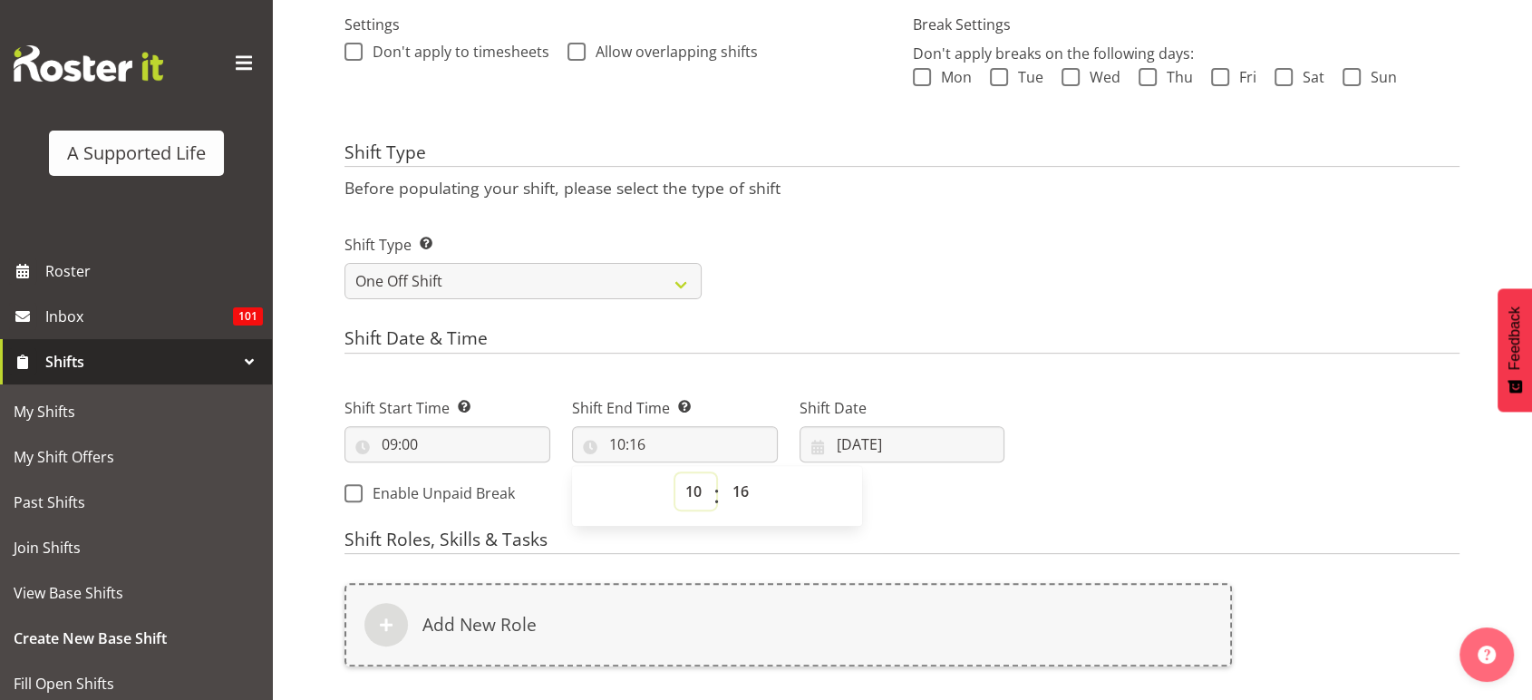
click at [692, 491] on select "00 01 02 03 04 05 06 07 08 09 10 11 12 13 14 15 16 17 18 19 20 21 22 23" at bounding box center [696, 491] width 41 height 36
select select "11"
click at [676, 473] on select "00 01 02 03 04 05 06 07 08 09 10 11 12 13 14 15 16 17 18 19 20 21 22 23" at bounding box center [696, 491] width 41 height 36
type input "11:16"
click at [762, 485] on select "00 01 02 03 04 05 06 07 08 09 10 11 12 13 14 15 16 17 18 19 20 21 22 23 24 25 2…" at bounding box center [743, 491] width 41 height 36
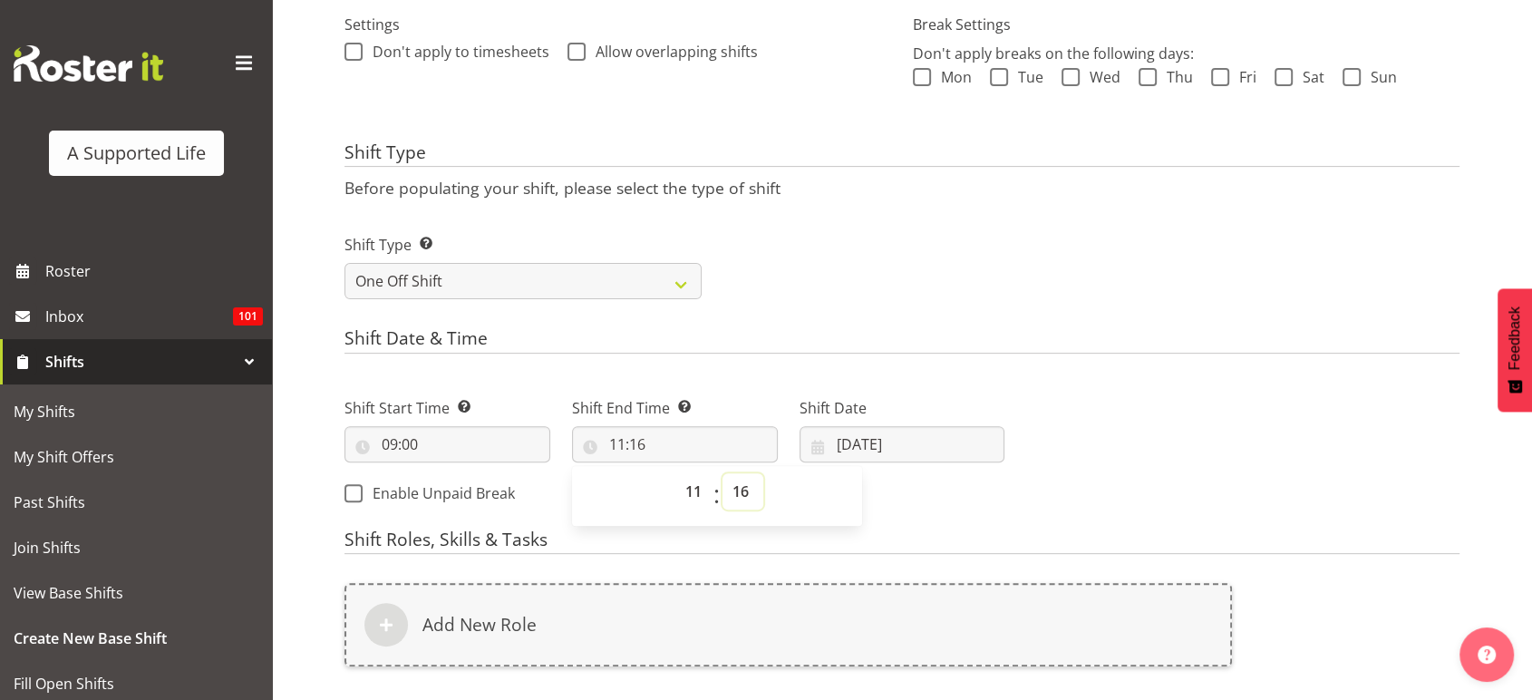
select select "0"
click at [723, 473] on select "00 01 02 03 04 05 06 07 08 09 10 11 12 13 14 15 16 17 18 19 20 21 22 23 24 25 2…" at bounding box center [743, 491] width 41 height 36
type input "11:00"
click at [864, 347] on h4 "Shift Date & Time" at bounding box center [902, 340] width 1115 height 25
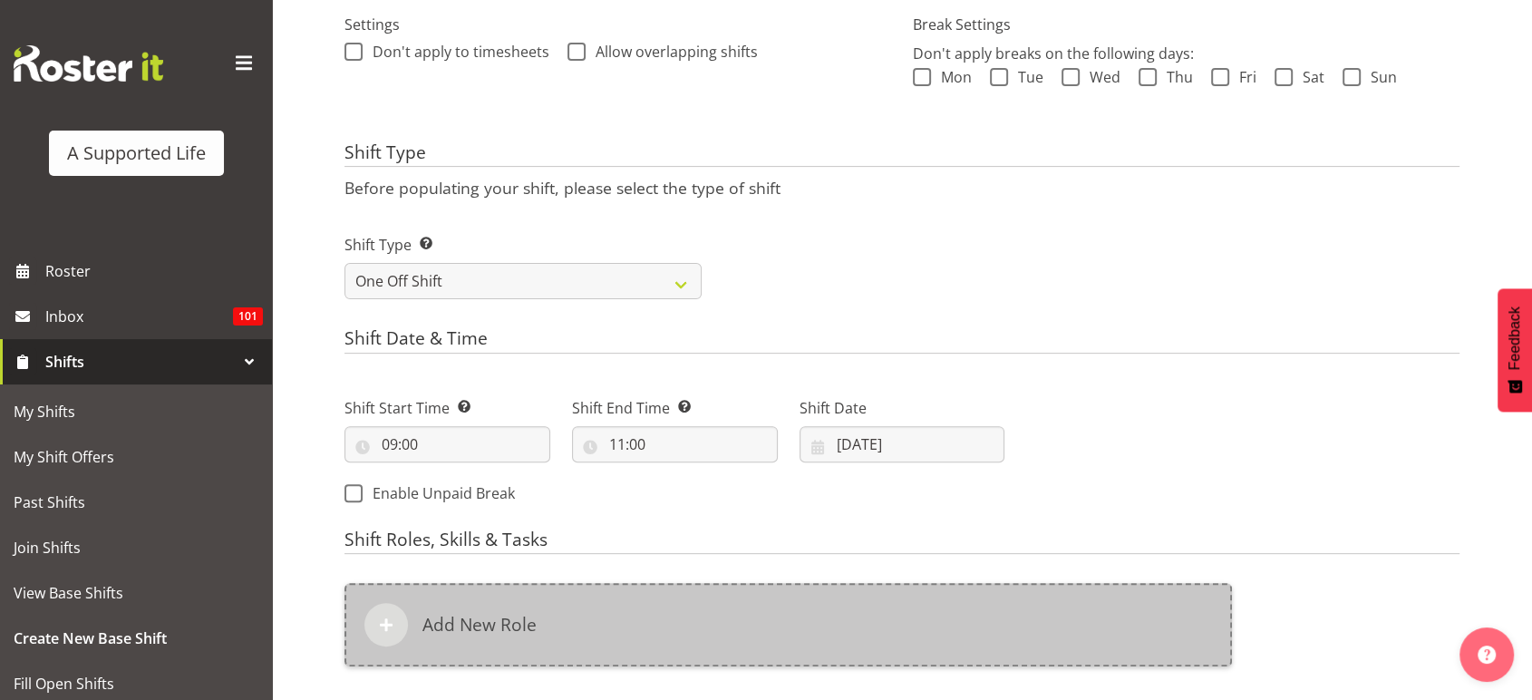
click at [496, 615] on h6 "Add New Role" at bounding box center [480, 625] width 114 height 22
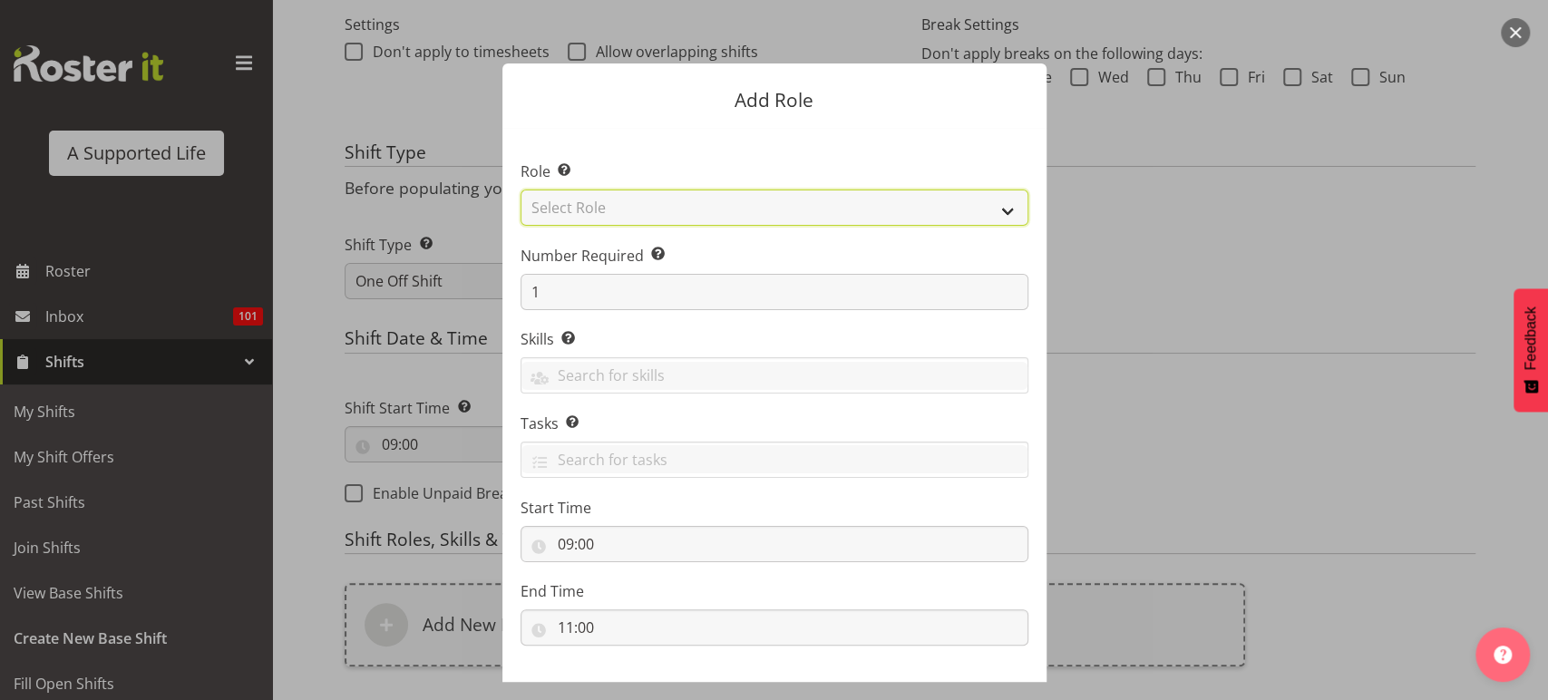
click at [768, 209] on select "Select Role Accounts and Payroll Admin Support Aspirations & Support Facilitato…" at bounding box center [774, 208] width 508 height 36
select select "519"
click at [520, 190] on select "Select Role Accounts and Payroll Admin Support Aspirations & Support Facilitato…" at bounding box center [774, 208] width 508 height 36
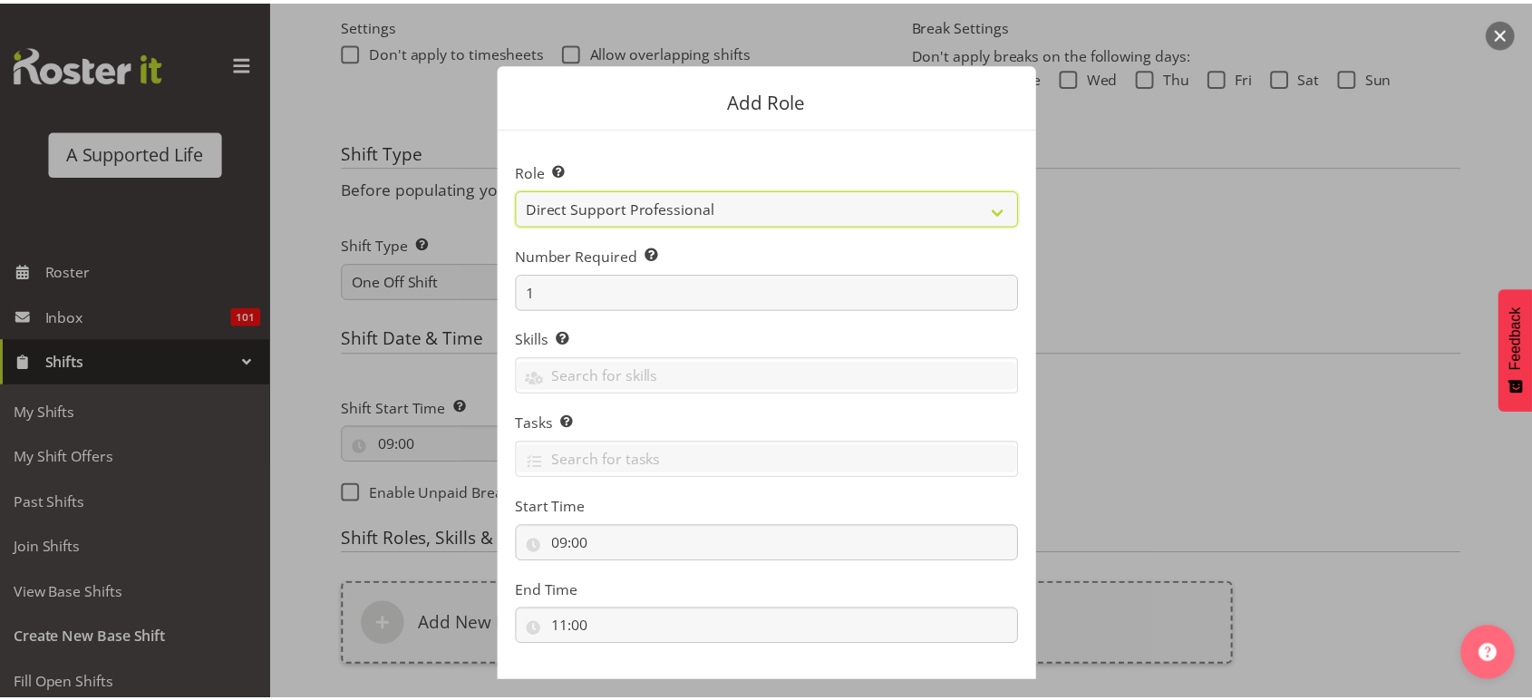
scroll to position [85, 0]
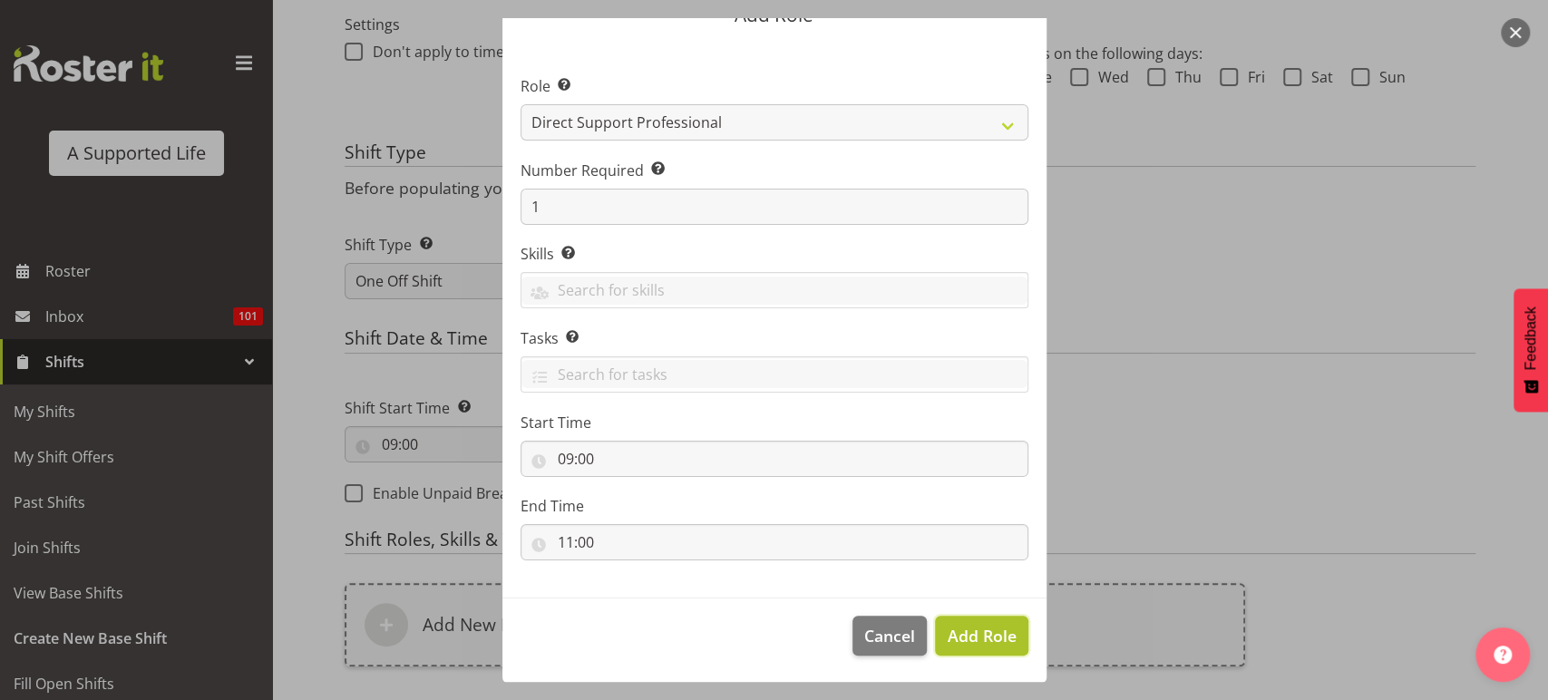
click at [974, 646] on span "Add Role" at bounding box center [981, 636] width 69 height 24
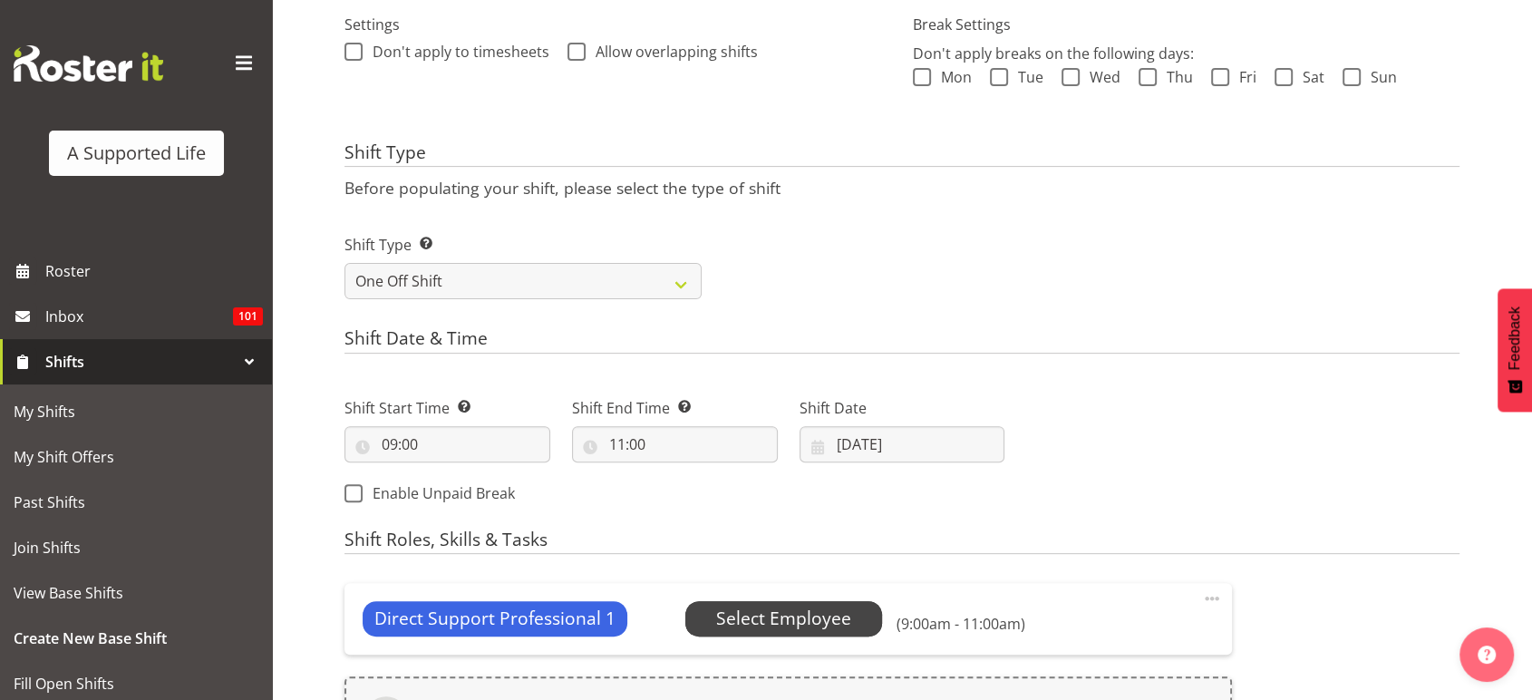
click at [803, 612] on span "Select Employee" at bounding box center [783, 619] width 135 height 26
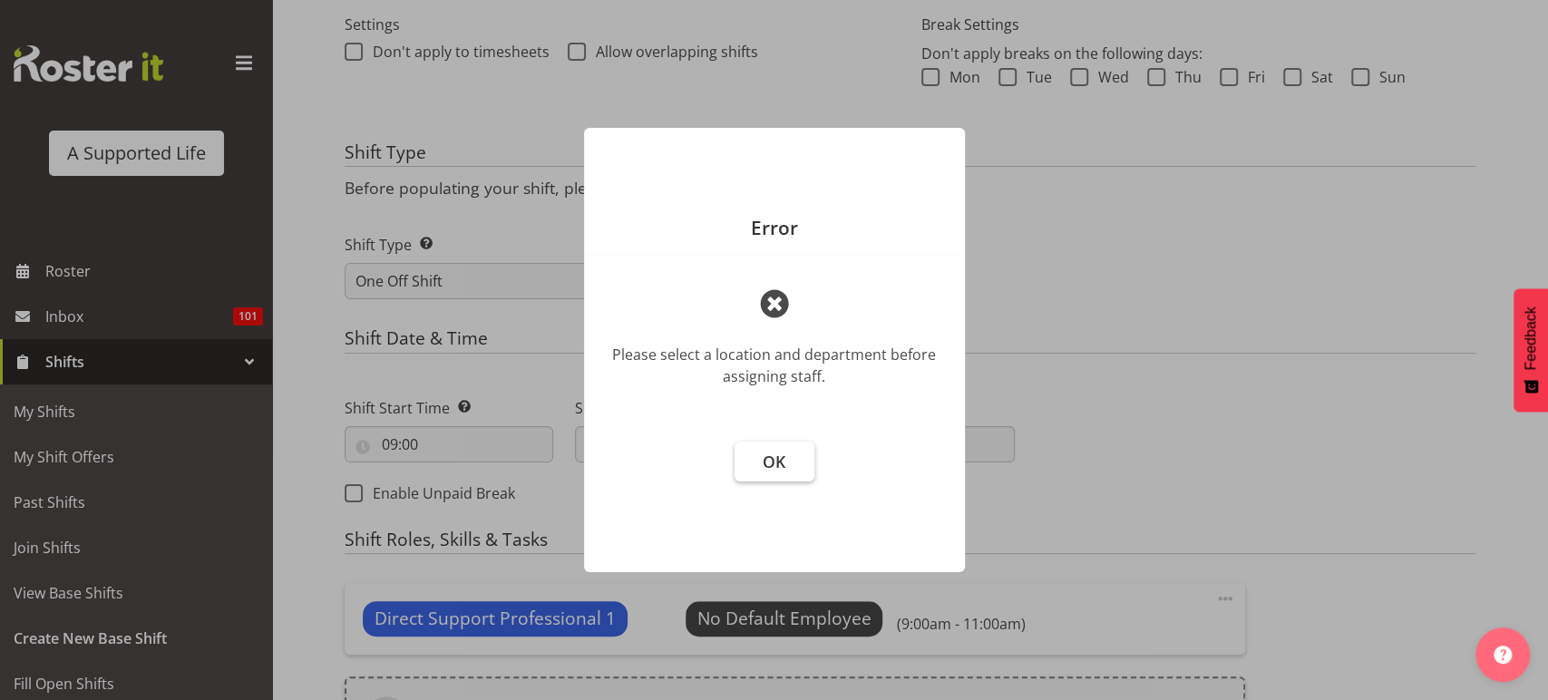
click at [775, 480] on button "OK" at bounding box center [775, 462] width 80 height 40
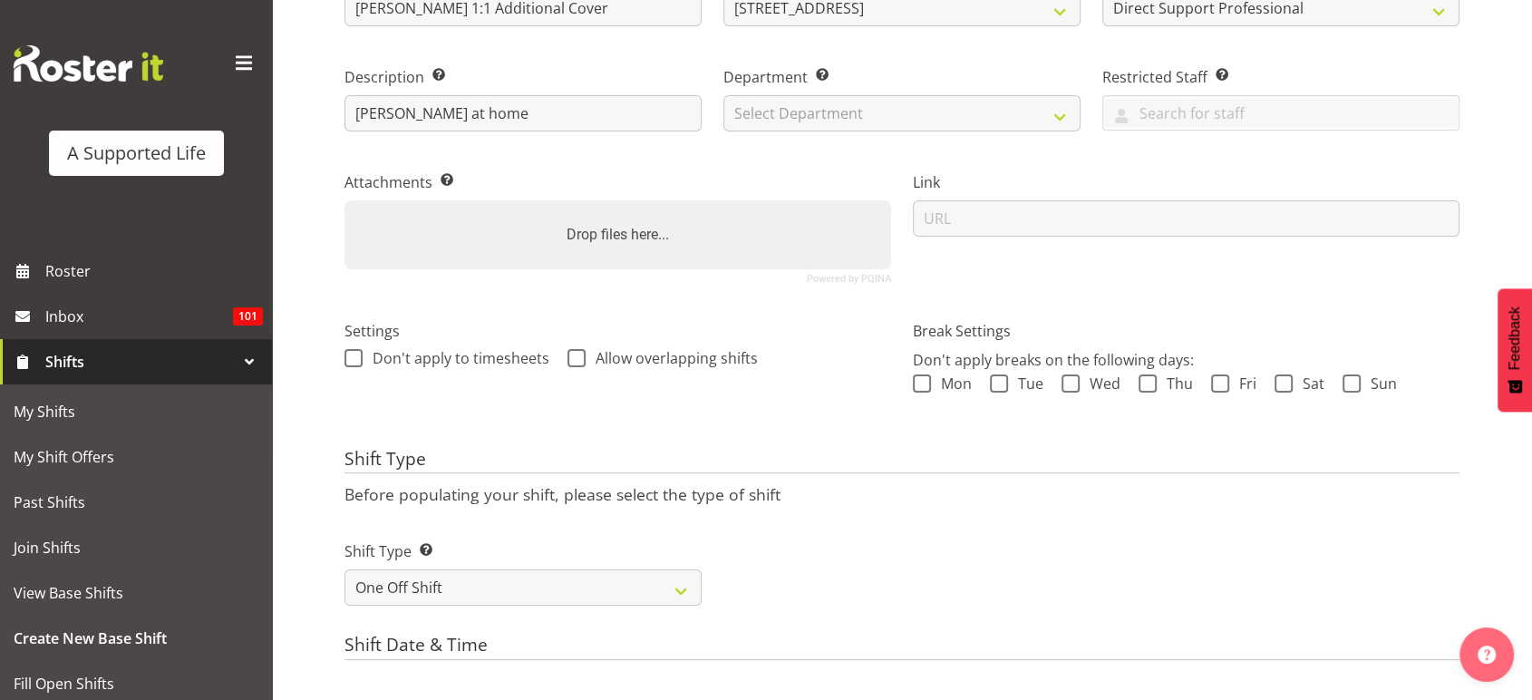
scroll to position [232, 0]
click at [977, 136] on div "Department Set the department that the shift relates to. Select Department Dire…" at bounding box center [902, 95] width 379 height 105
click at [937, 108] on select "Select Department Direct Support Office Crew Other two4nine" at bounding box center [902, 115] width 357 height 36
select select "564"
click at [724, 97] on select "Select Department Direct Support Office Crew Other two4nine" at bounding box center [902, 115] width 357 height 36
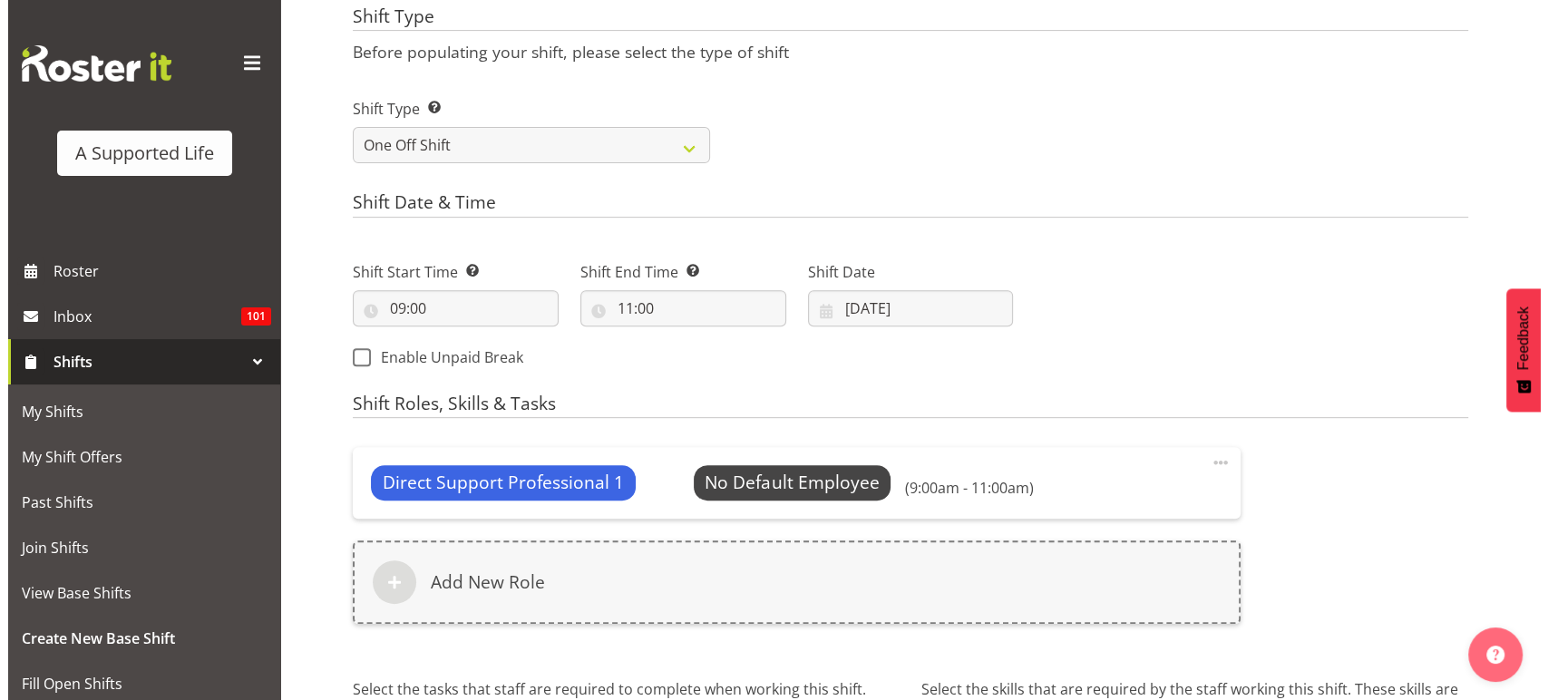
scroll to position [686, 0]
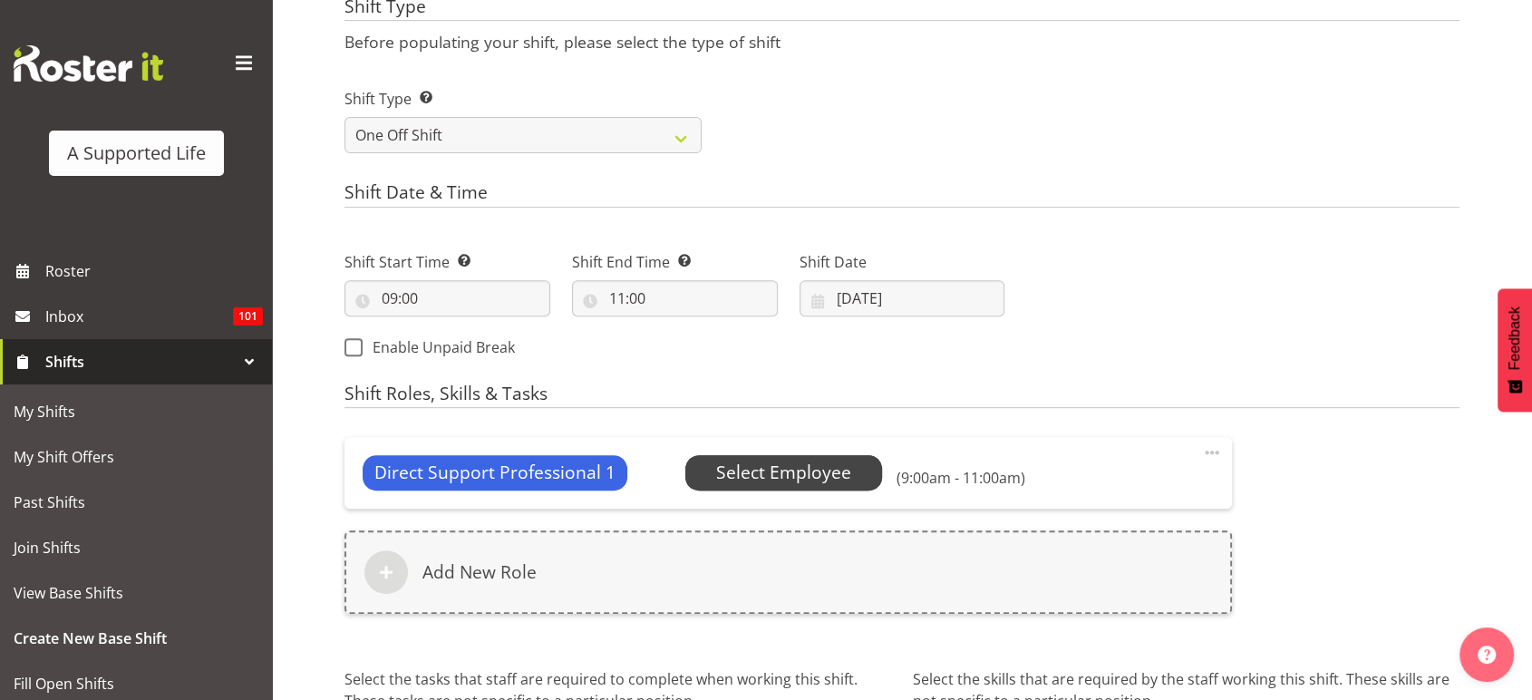
click at [834, 455] on span "Select Employee" at bounding box center [785, 472] width 198 height 34
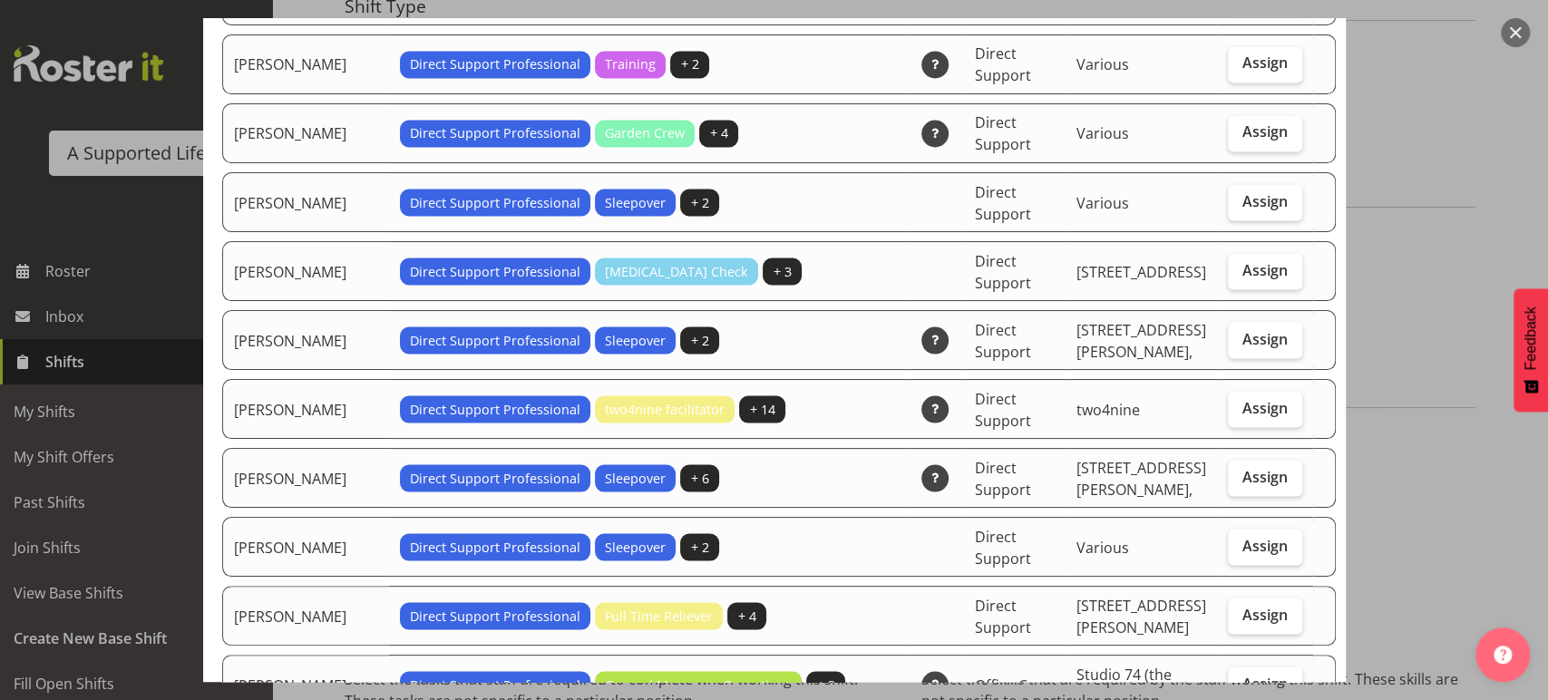
scroll to position [2176, 0]
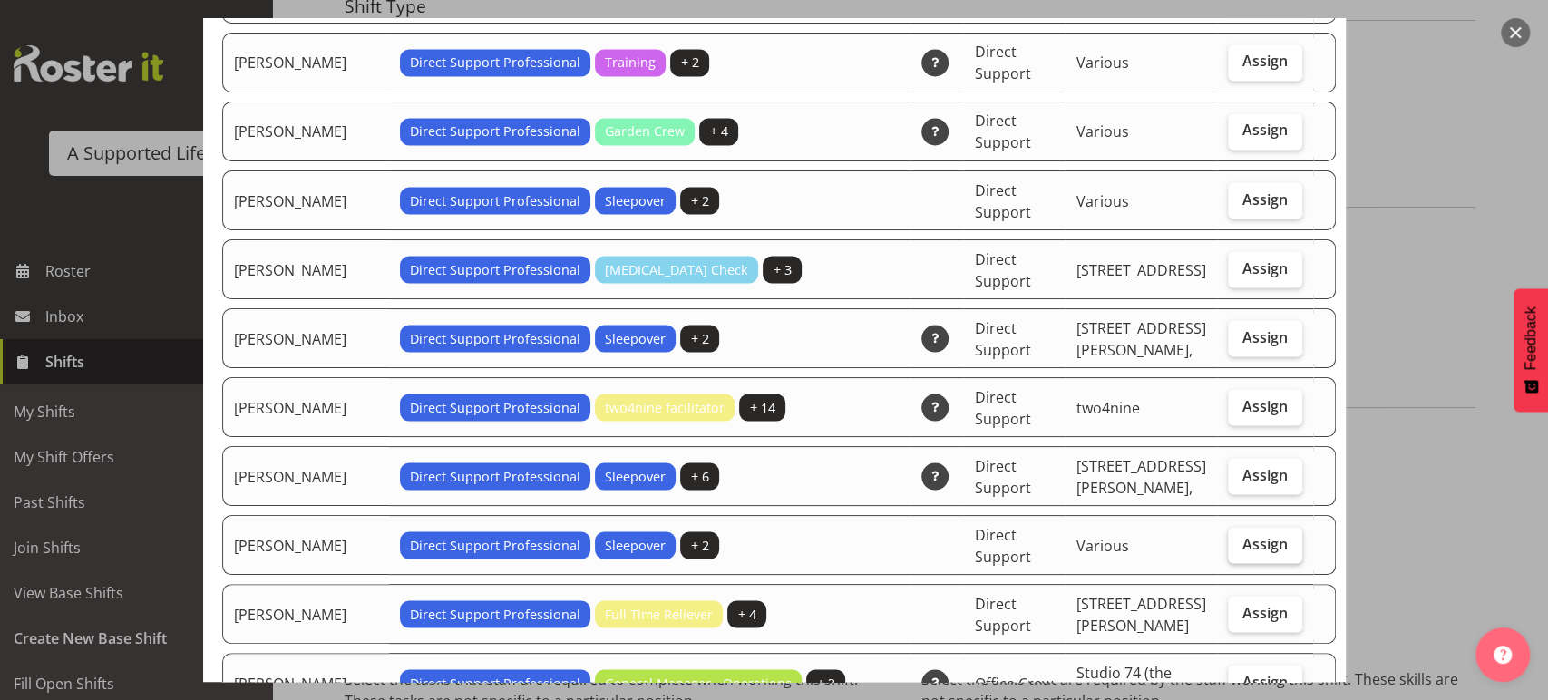
click at [1242, 534] on span "Assign" at bounding box center [1264, 543] width 45 height 18
click at [1239, 538] on input "Assign" at bounding box center [1234, 544] width 12 height 12
checkbox input "true"
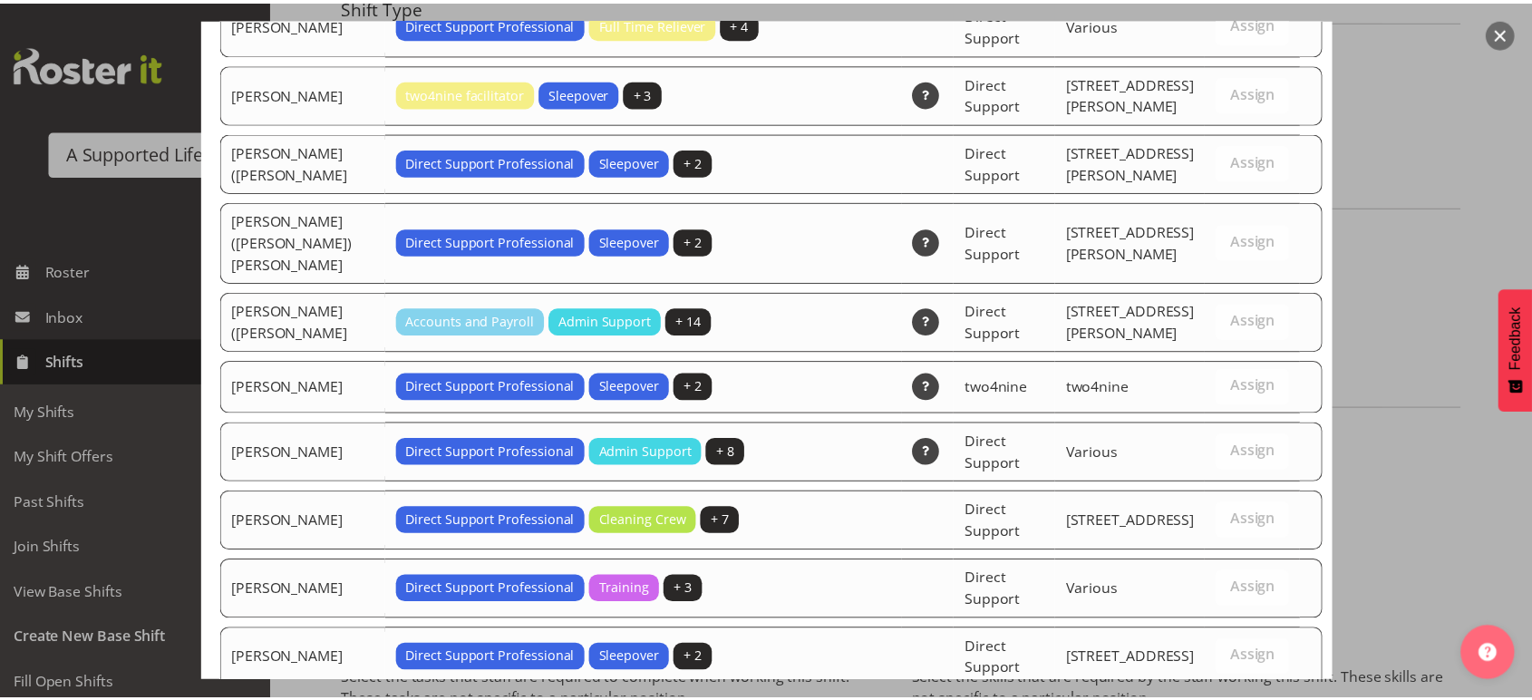
scroll to position [5411, 0]
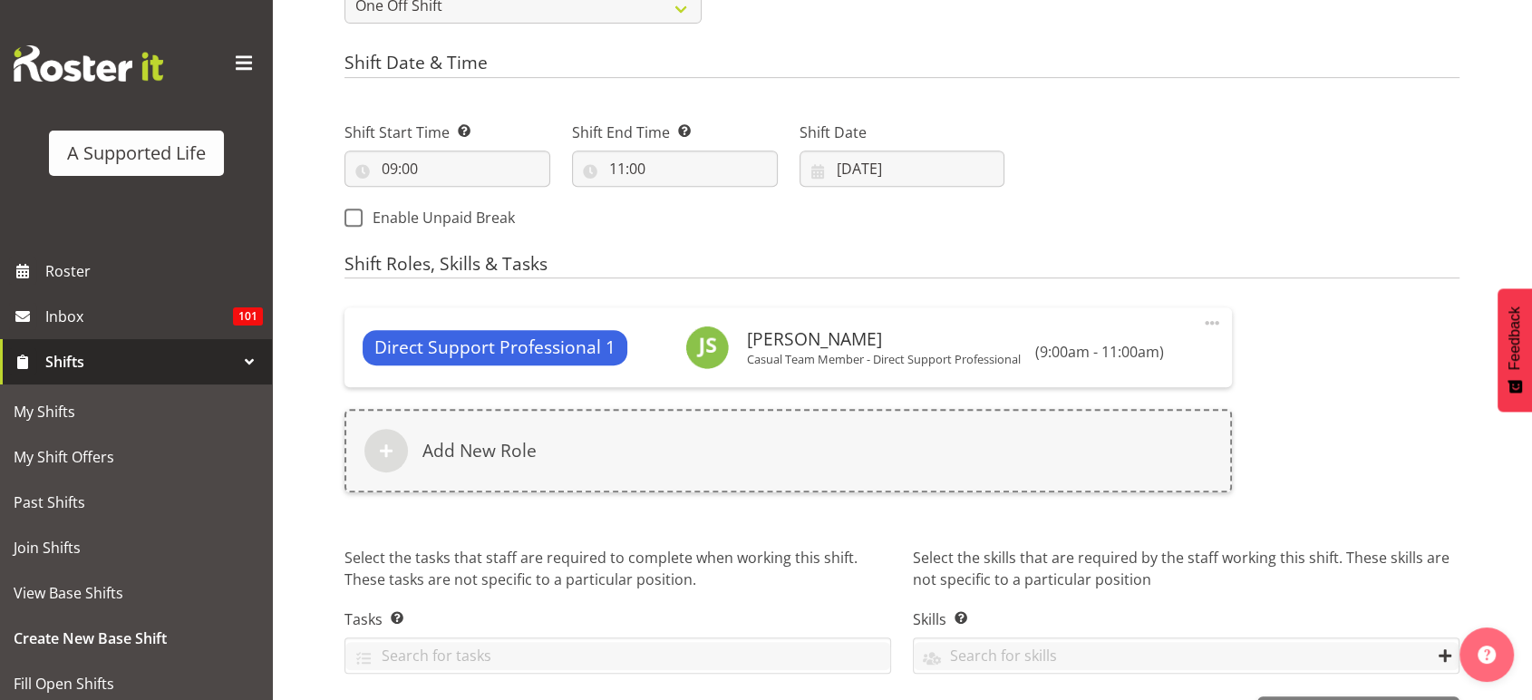
scroll to position [880, 0]
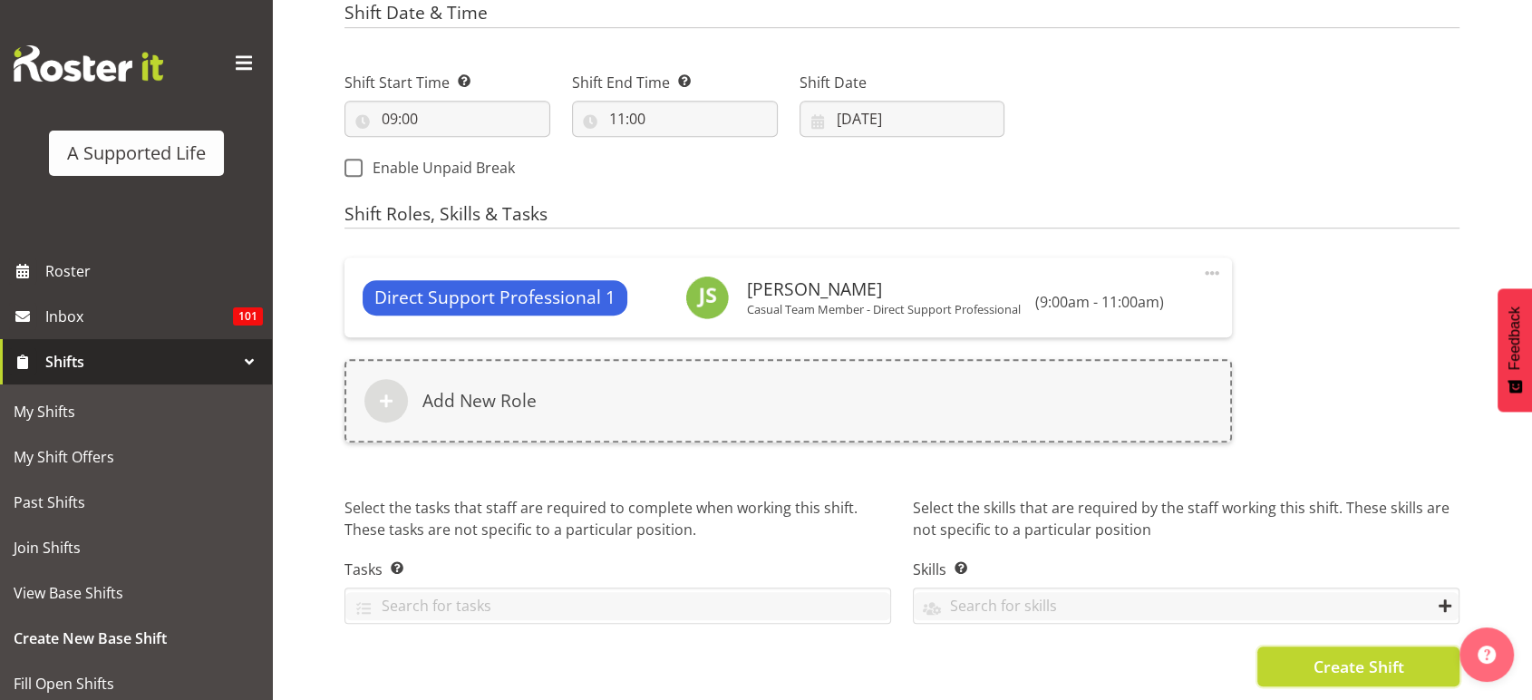
click at [1302, 655] on button "Create Shift" at bounding box center [1359, 667] width 202 height 40
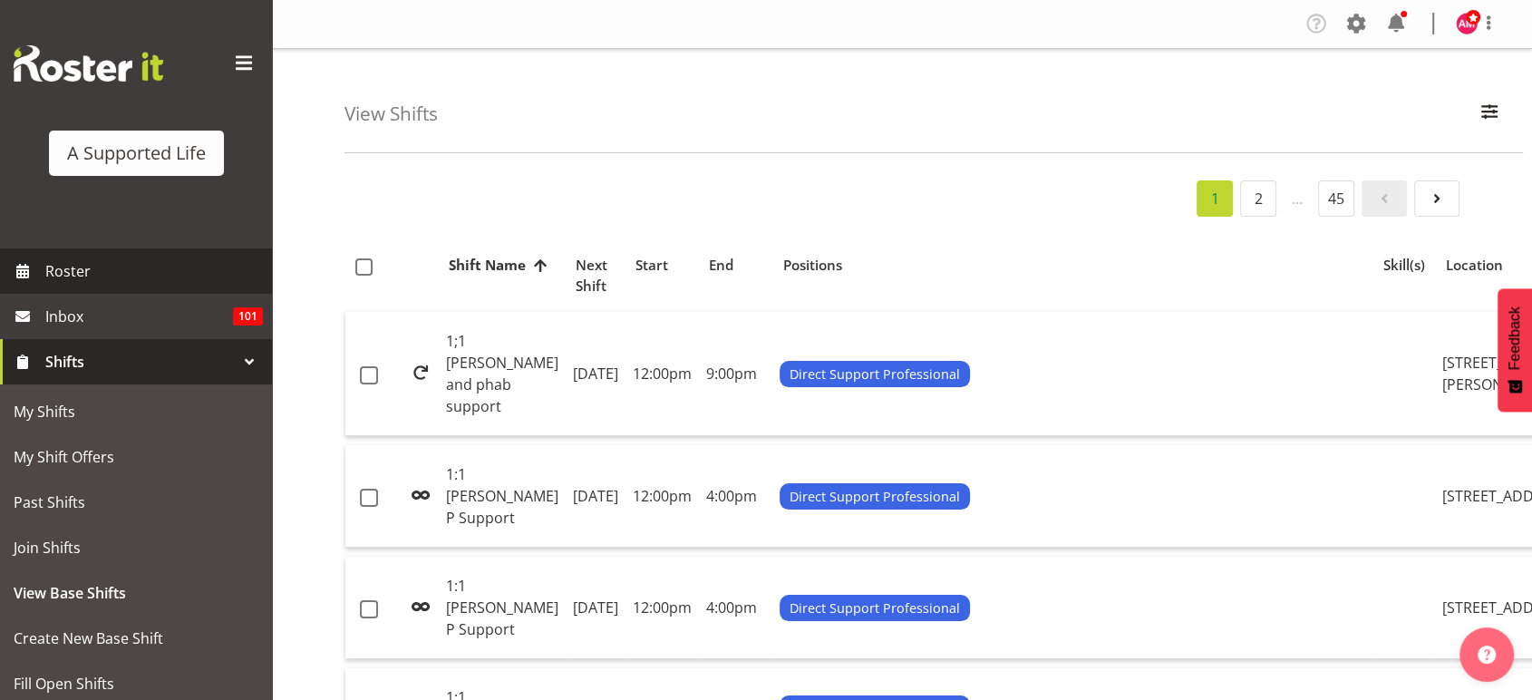
click at [159, 263] on span "Roster" at bounding box center [154, 271] width 218 height 27
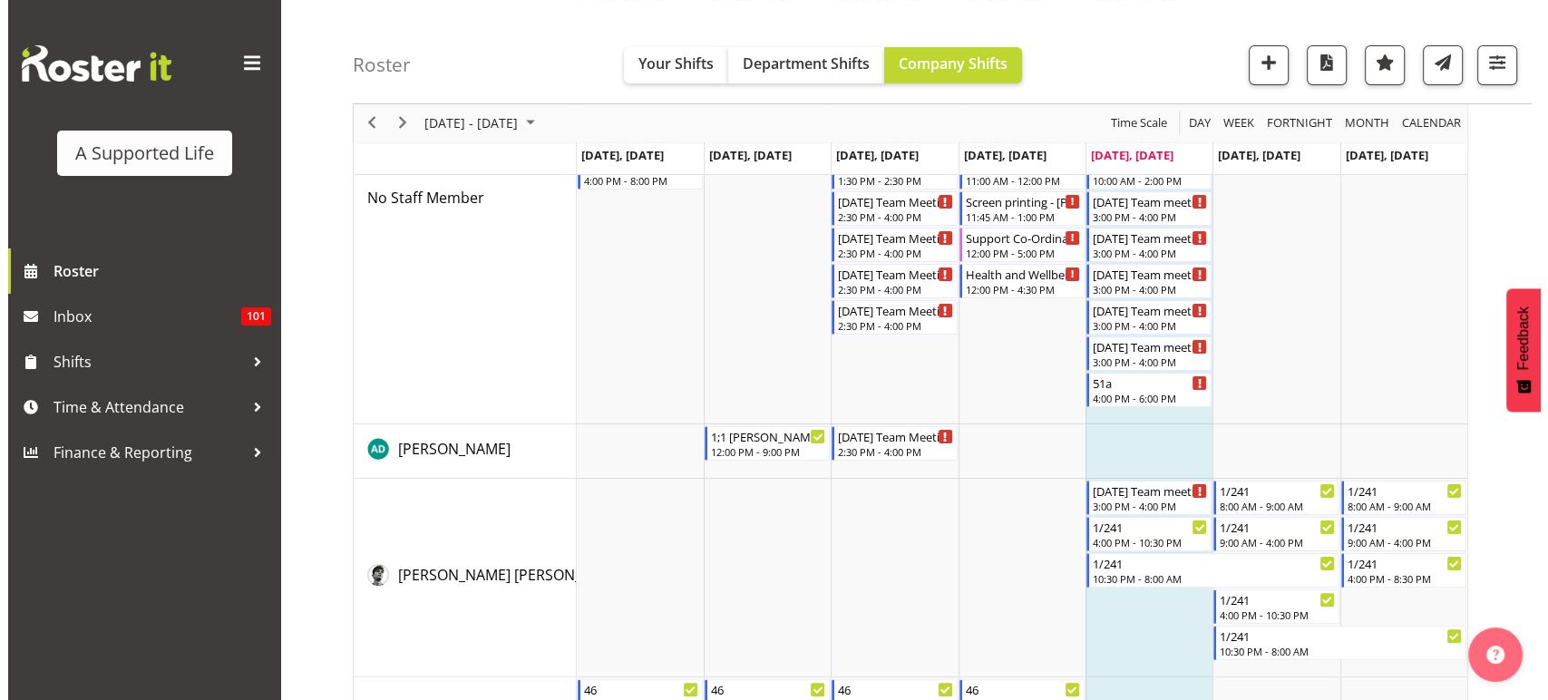
scroll to position [285, 0]
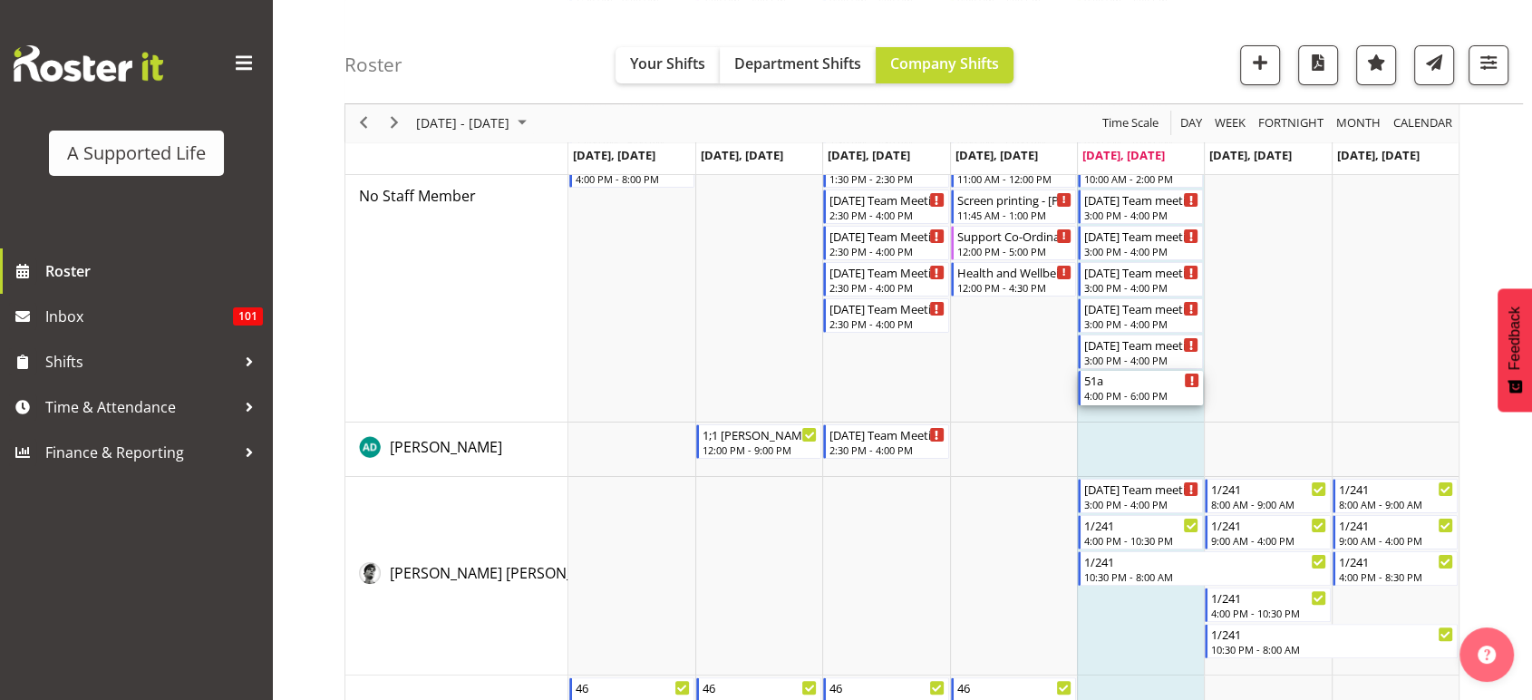
click at [1163, 398] on div "4:00 PM - 6:00 PM" at bounding box center [1142, 395] width 115 height 15
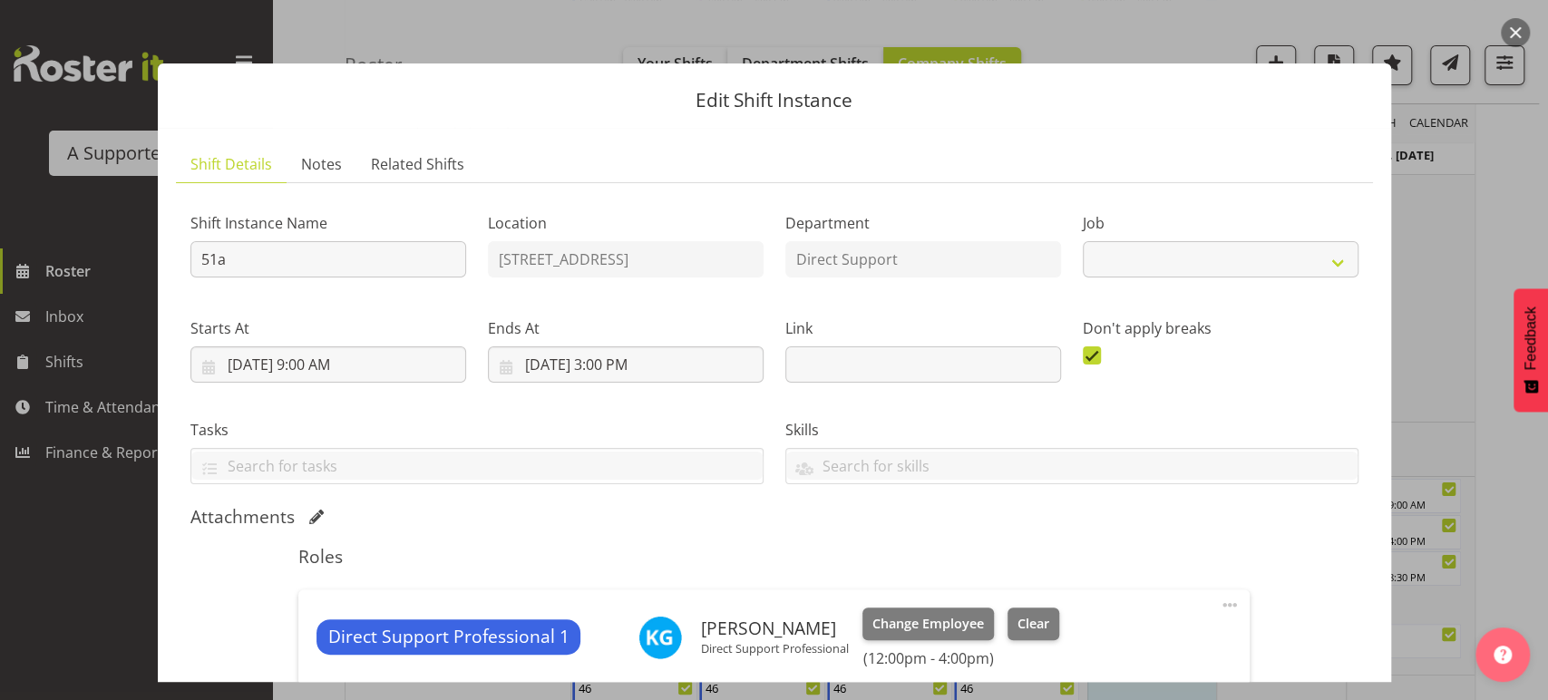
select select "4112"
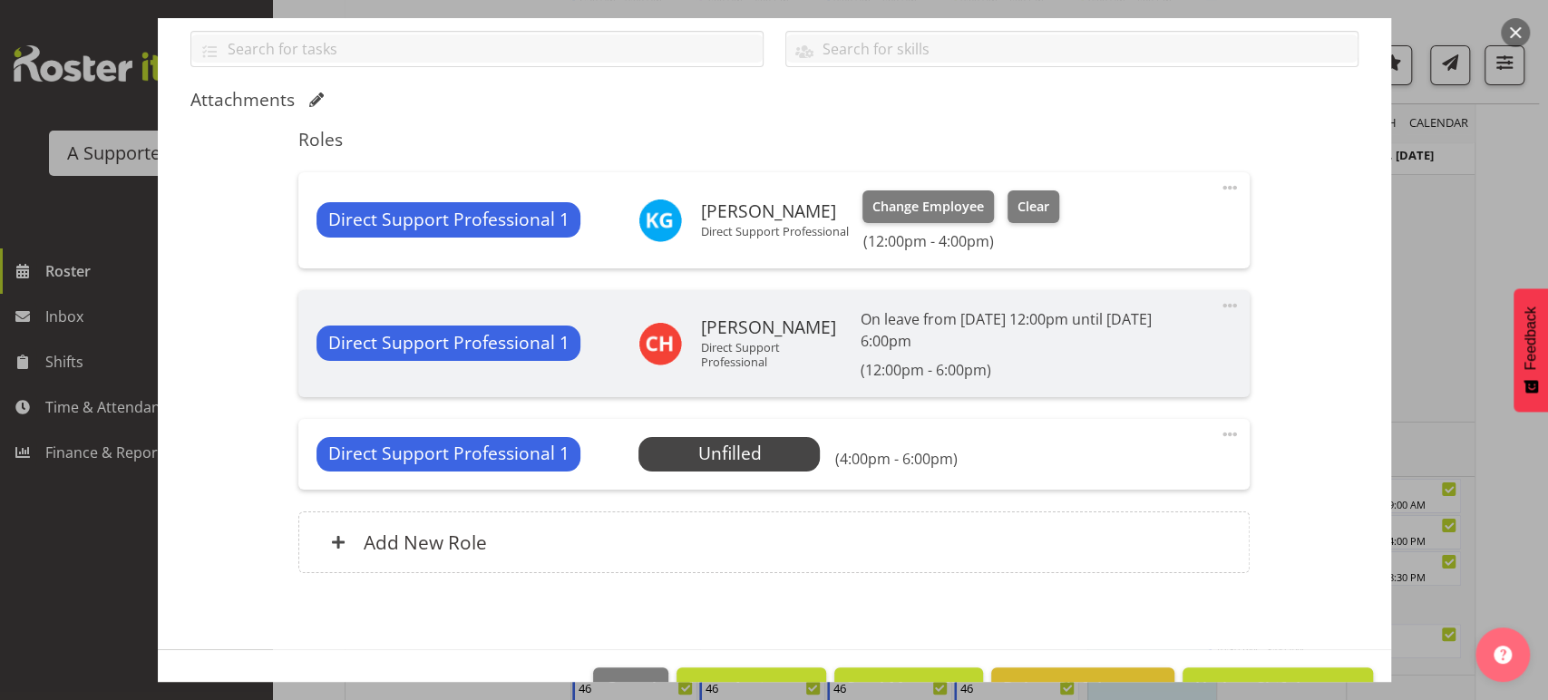
scroll to position [423, 0]
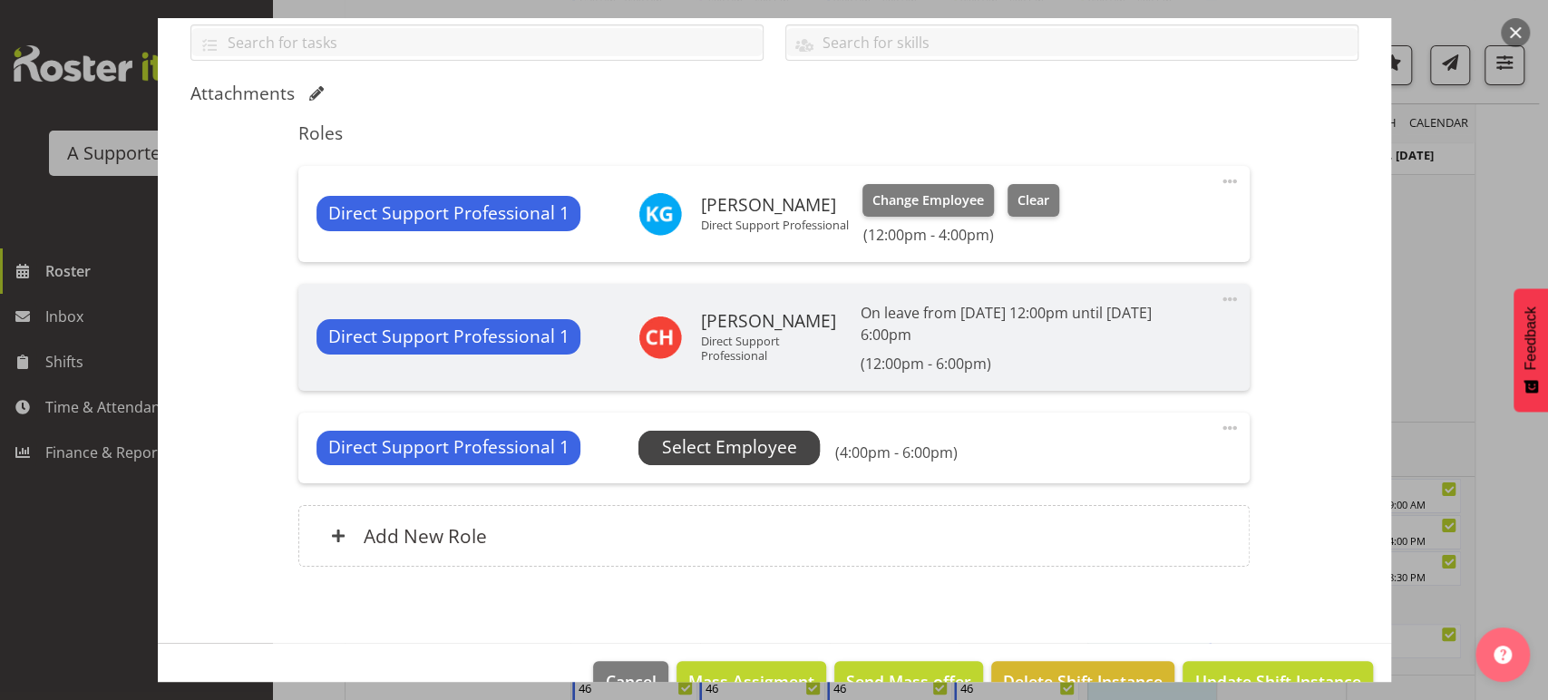
click at [745, 441] on span "Select Employee" at bounding box center [729, 447] width 135 height 26
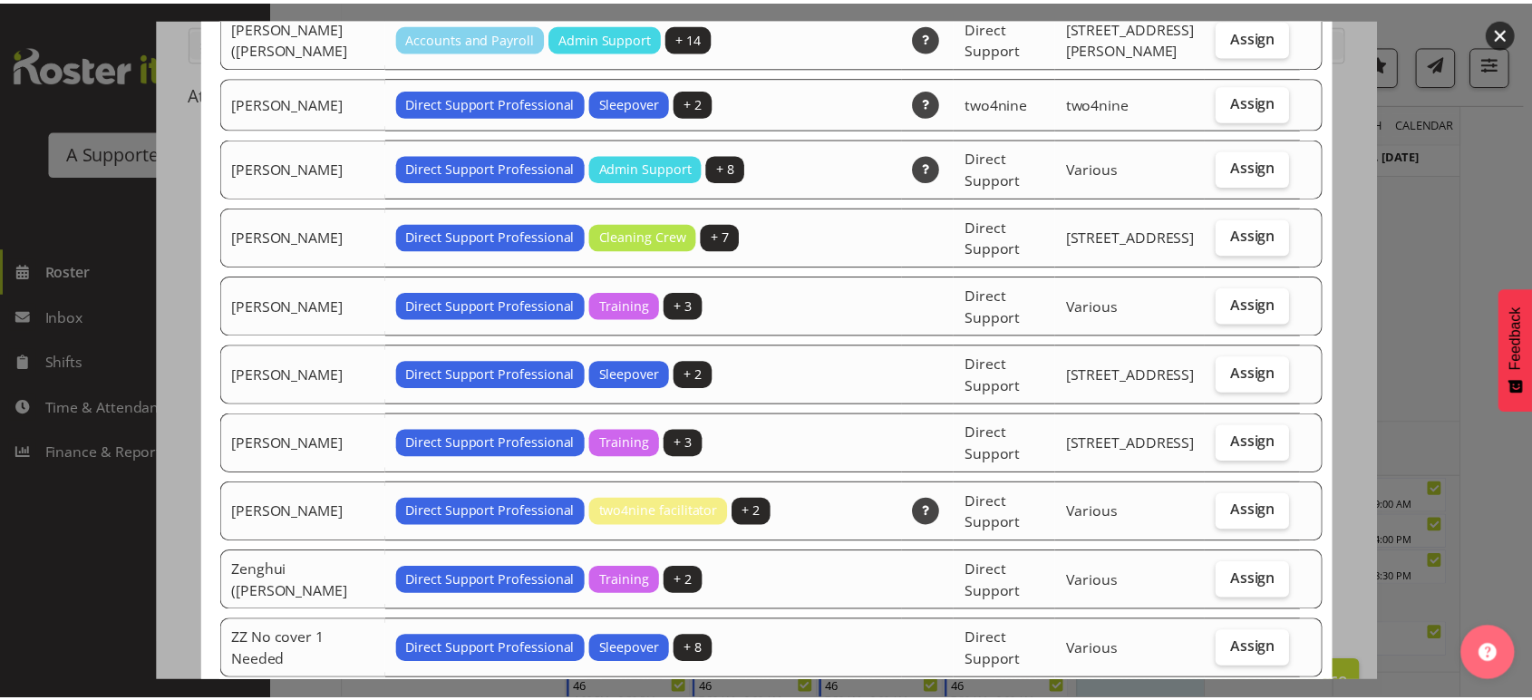
scroll to position [5548, 0]
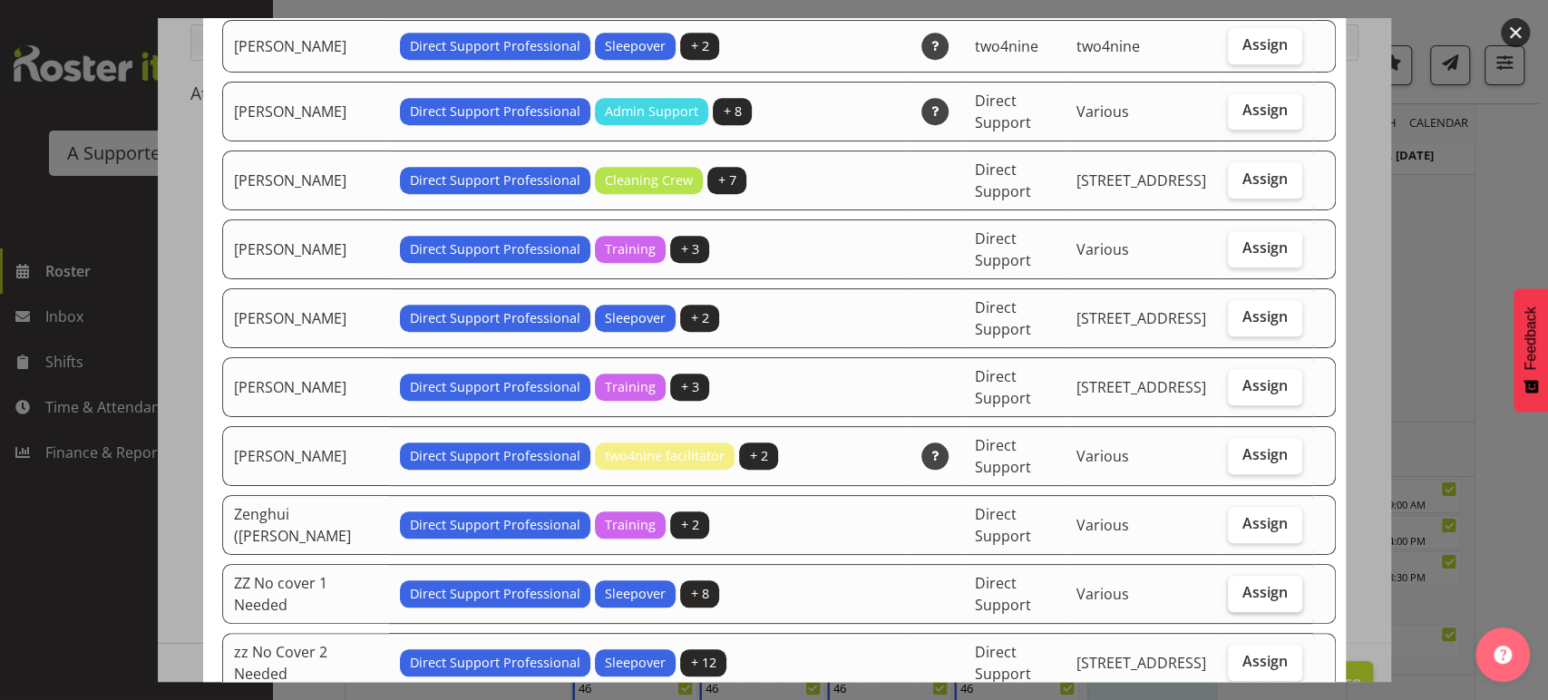
click at [1262, 576] on label "Assign" at bounding box center [1265, 594] width 74 height 36
click at [1240, 587] on input "Assign" at bounding box center [1234, 593] width 12 height 12
checkbox input "true"
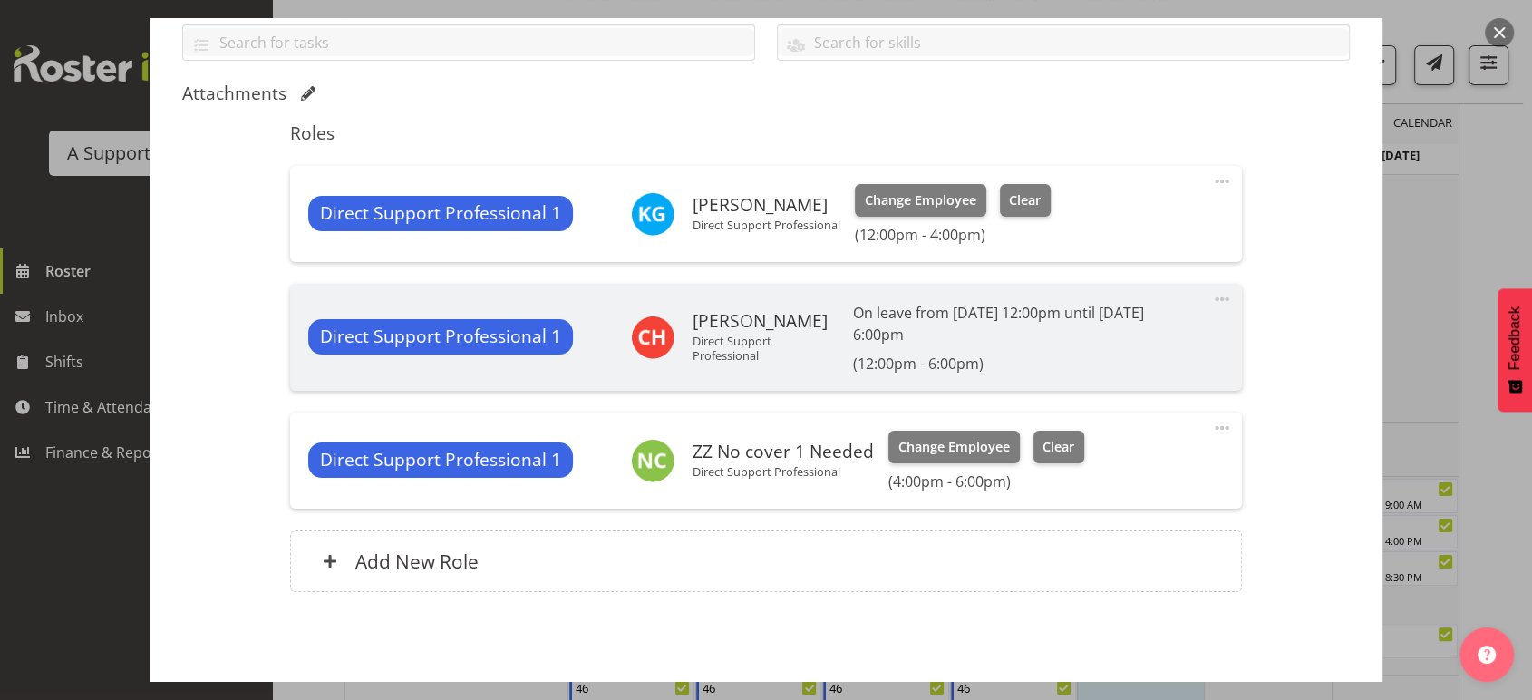
scroll to position [493, 0]
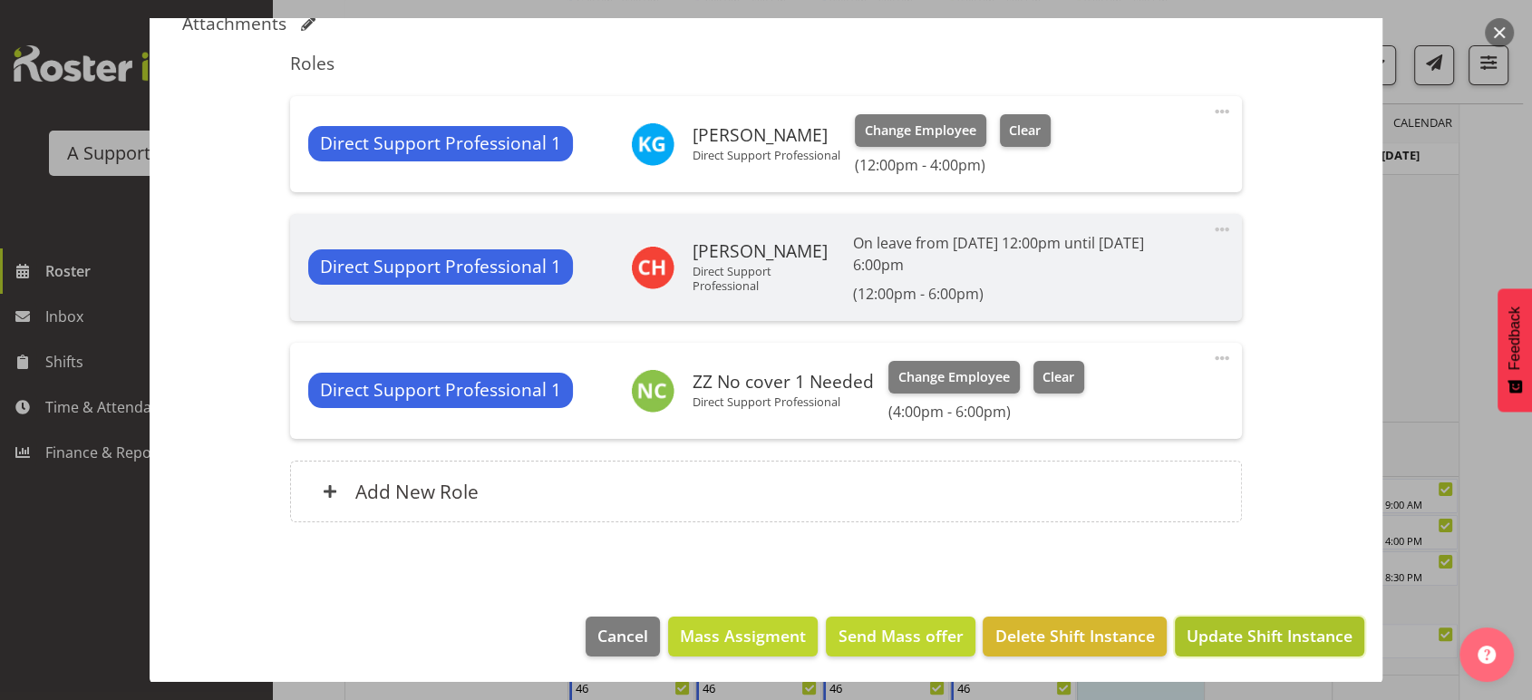
click at [1230, 628] on span "Update Shift Instance" at bounding box center [1270, 636] width 166 height 24
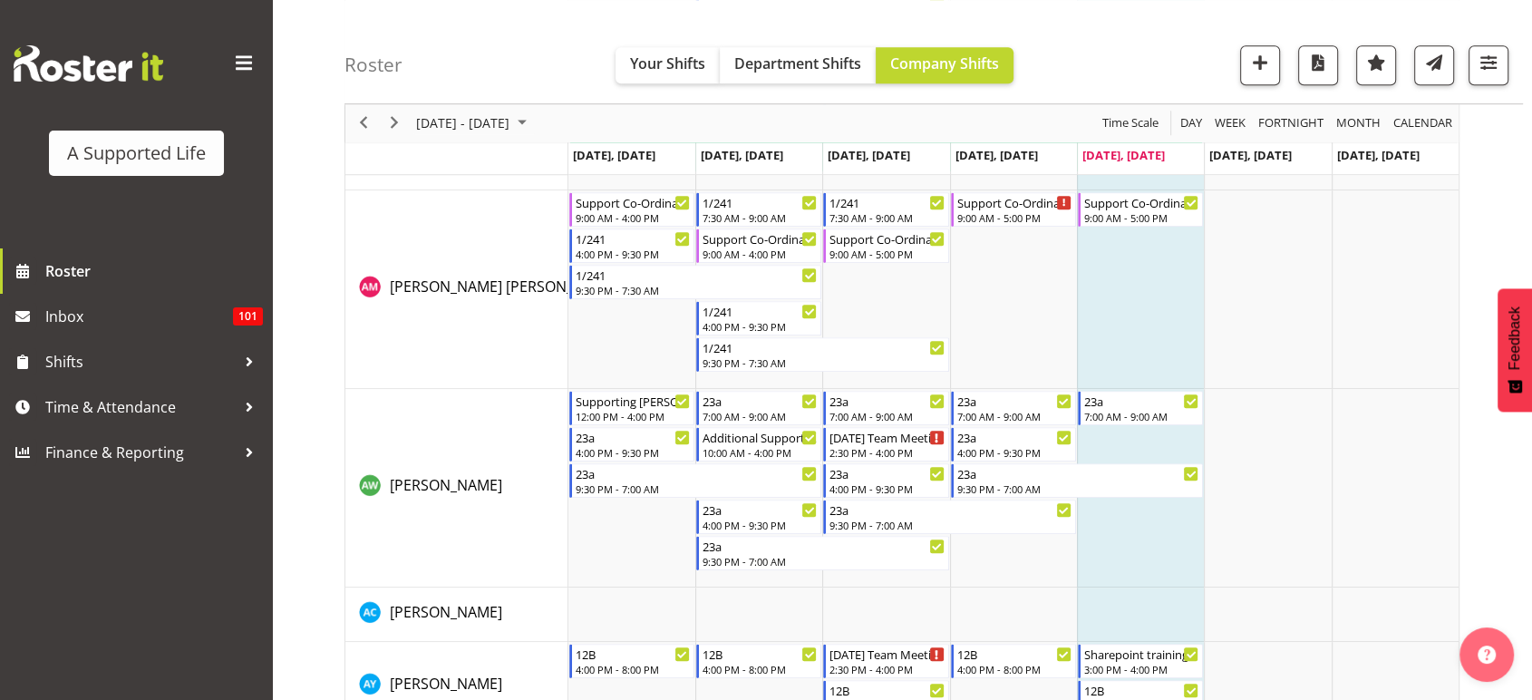
scroll to position [1116, 0]
